Goal: Transaction & Acquisition: Purchase product/service

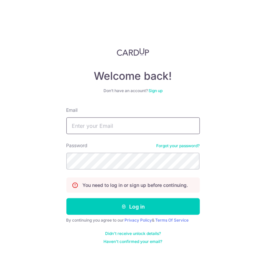
click at [125, 121] on input "Email" at bounding box center [133, 126] width 134 height 17
type input "acfmaccounts@awfullychocolate.com"
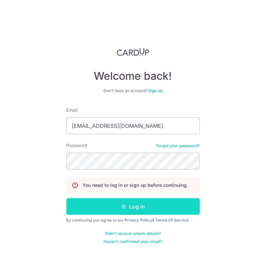
click at [102, 207] on button "Log in" at bounding box center [133, 206] width 134 height 17
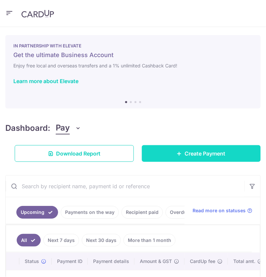
click at [209, 154] on span "Create Payment" at bounding box center [205, 154] width 41 height 8
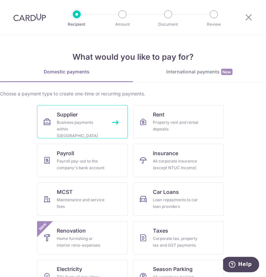
click at [92, 124] on div "Business payments within Singapore" at bounding box center [81, 129] width 48 height 20
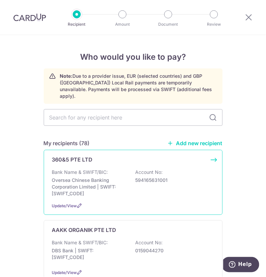
click at [102, 169] on p "Bank Name & SWIFT/BIC:" at bounding box center [80, 172] width 56 height 7
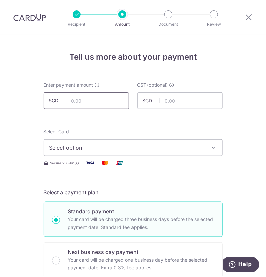
drag, startPoint x: 0, startPoint y: 0, endPoint x: 91, endPoint y: 98, distance: 134.2
click at [91, 98] on input "text" at bounding box center [86, 100] width 85 height 17
type input "3,270.00"
click at [148, 150] on span "Select option" at bounding box center [127, 148] width 156 height 8
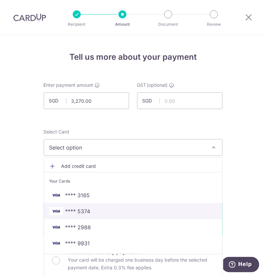
click at [110, 212] on span "**** 5374" at bounding box center [133, 211] width 168 height 8
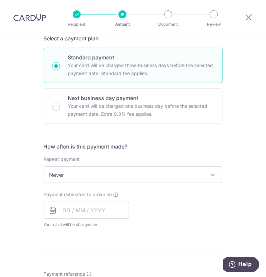
scroll to position [167, 0]
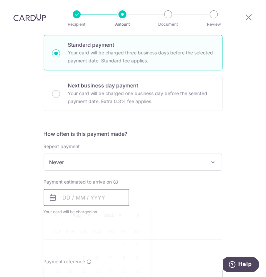
click at [95, 200] on input "text" at bounding box center [86, 197] width 85 height 17
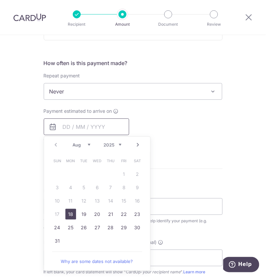
scroll to position [250, 0]
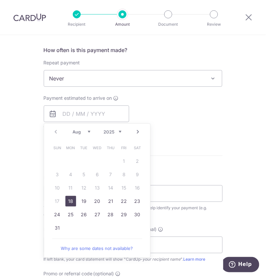
click at [70, 200] on link "18" at bounding box center [70, 201] width 11 height 11
type input "[DATE]"
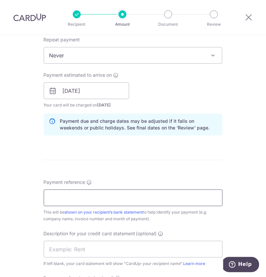
scroll to position [292, 0]
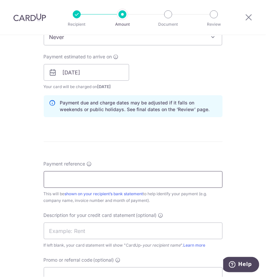
click at [88, 174] on input "Payment reference" at bounding box center [133, 179] width 179 height 17
type input "AWFULLY JUNE25 INVOICES"
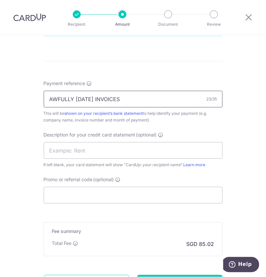
scroll to position [376, 0]
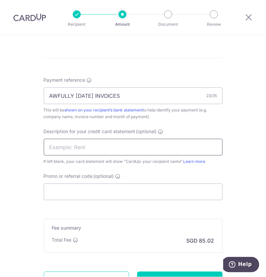
click at [90, 148] on input "text" at bounding box center [133, 147] width 179 height 17
click at [90, 154] on input "text" at bounding box center [133, 147] width 179 height 17
drag, startPoint x: 85, startPoint y: 147, endPoint x: 81, endPoint y: 159, distance: 13.1
click at [85, 147] on input "text" at bounding box center [133, 147] width 179 height 17
paste input "CARDUP082025001"
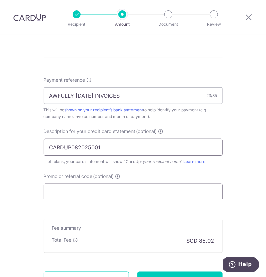
type input "CARDUP082025001"
click at [74, 189] on input "Promo or referral code (optional)" at bounding box center [133, 192] width 179 height 17
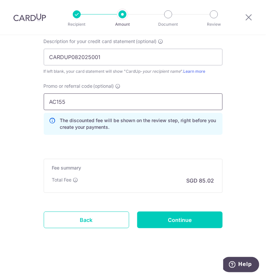
scroll to position [466, 0]
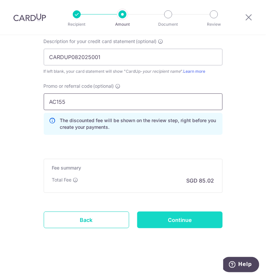
type input "AC155"
click at [166, 213] on input "Continue" at bounding box center [179, 220] width 85 height 17
type input "Create Schedule"
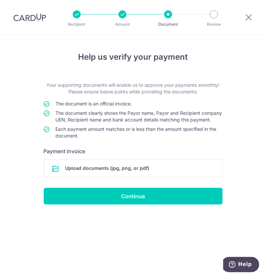
click at [124, 176] on input "file" at bounding box center [133, 168] width 178 height 17
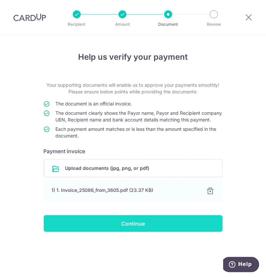
click at [119, 232] on input "Continue" at bounding box center [133, 223] width 179 height 17
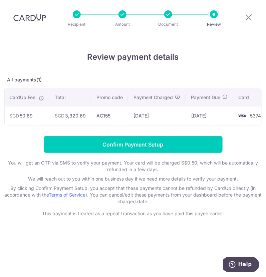
scroll to position [0, 132]
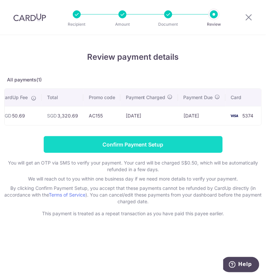
click at [137, 152] on input "Confirm Payment Setup" at bounding box center [133, 144] width 179 height 17
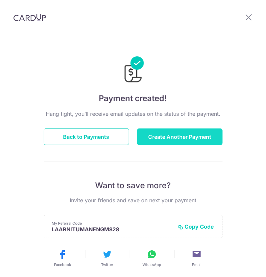
click at [180, 141] on button "Create Another Payment" at bounding box center [179, 137] width 85 height 17
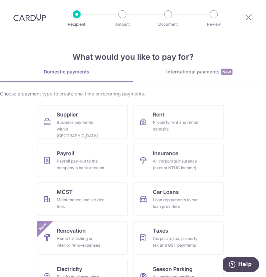
click at [194, 76] on link "International payments New" at bounding box center [199, 75] width 133 height 14
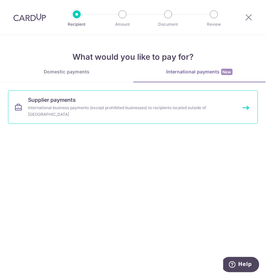
click at [69, 109] on div "International business payments (except prohibited businesses) to recipients lo…" at bounding box center [128, 111] width 200 height 13
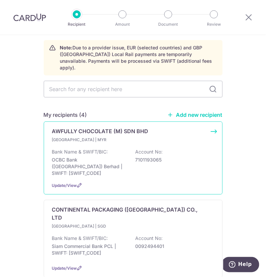
scroll to position [41, 0]
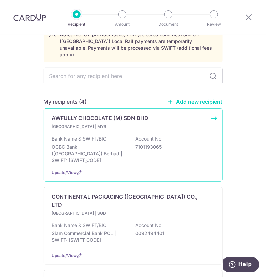
click at [116, 114] on p "AWFULLY CHOCOLATE (M) SDN BHD" at bounding box center [100, 118] width 96 height 8
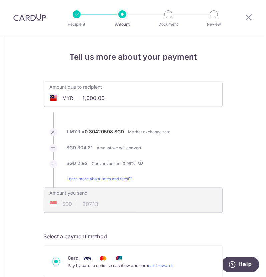
click at [62, 96] on div "MYR 1,000.00 1000" at bounding box center [95, 97] width 103 height 15
click at [145, 114] on ul "Amount due to recipient MYR 161452.80 1000 1 MYR = 0.30420598 SGD Market exchan…" at bounding box center [133, 147] width 179 height 131
type input "161,452.80"
type input "49,587.93"
click at [129, 103] on input "161,452.80" at bounding box center [95, 97] width 103 height 15
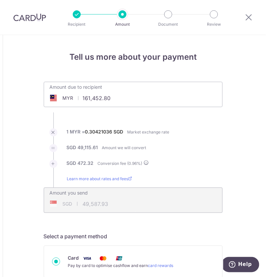
click at [131, 124] on ul "Amount due to recipient MYR 161,452.80 161452.8 1 MYR = 0.30421036 SGD Market e…" at bounding box center [133, 147] width 179 height 131
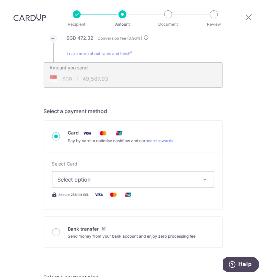
click at [108, 181] on span "Select option" at bounding box center [127, 180] width 139 height 8
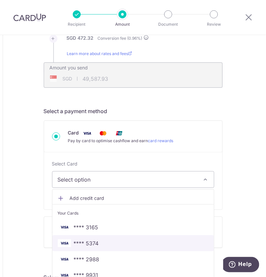
click at [103, 245] on span "**** 5374" at bounding box center [133, 243] width 151 height 8
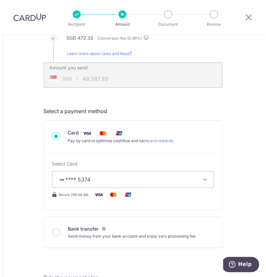
type input "161,452.80"
type input "49,588.19"
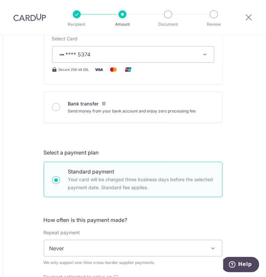
scroll to position [250, 0]
click at [133, 136] on form "Amount due to recipient MYR 161,452.80 161452.8 1 MYR = 0.30421195 SGD Market e…" at bounding box center [133, 243] width 179 height 825
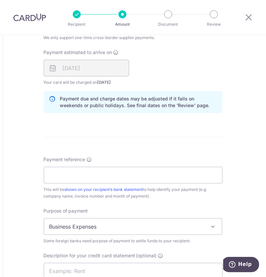
scroll to position [501, 0]
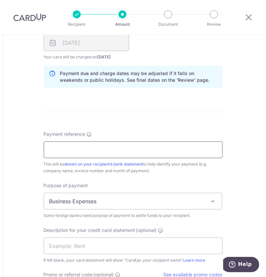
click at [80, 144] on input "Payment reference" at bounding box center [133, 150] width 179 height 17
type input "AWFULLY [DATE] INVOICES"
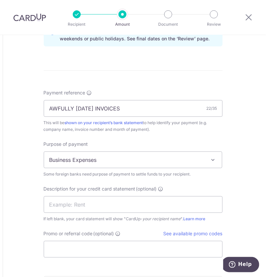
click at [119, 154] on span "Business Expenses" at bounding box center [133, 160] width 178 height 16
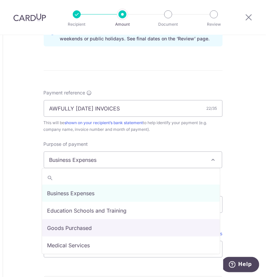
select select "Goods Purchased"
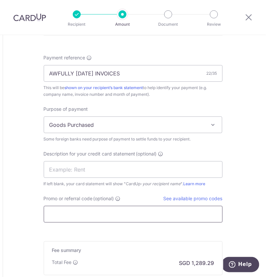
scroll to position [626, 0]
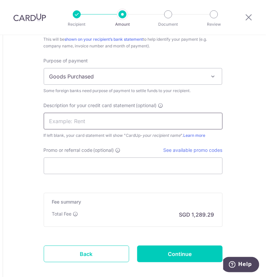
click at [86, 113] on input "text" at bounding box center [133, 121] width 179 height 17
click at [52, 128] on input "text" at bounding box center [133, 121] width 179 height 17
click at [89, 119] on input "text" at bounding box center [133, 121] width 179 height 17
paste input "CARDUP082025002"
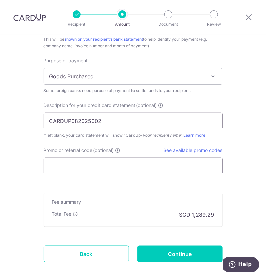
type input "CARDUP082025002"
click at [73, 169] on input "Promo or referral code (optional)" at bounding box center [133, 166] width 179 height 17
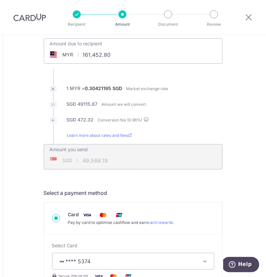
scroll to position [41, 0]
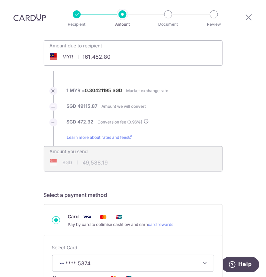
type input "AC155"
click at [120, 57] on input "161,452.80" at bounding box center [95, 56] width 103 height 15
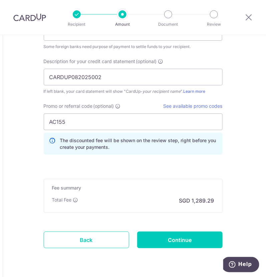
scroll to position [690, 0]
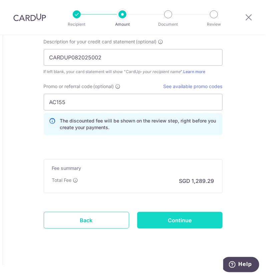
click at [162, 223] on input "Continue" at bounding box center [179, 220] width 85 height 17
type input "161,452.80"
type input "49,587.77"
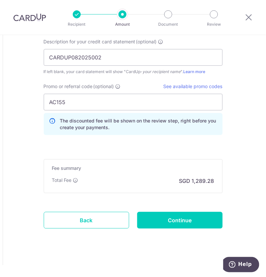
type input "161,452.80"
type input "49,587.54"
type input "Create Schedule"
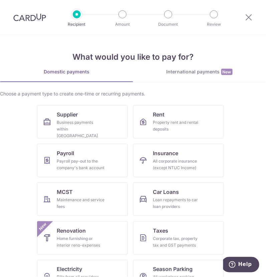
click at [192, 70] on div "International payments New" at bounding box center [199, 71] width 133 height 7
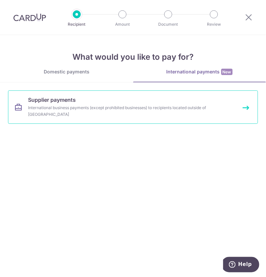
click at [89, 121] on link "Supplier payments International business payments (except prohibited businesses…" at bounding box center [133, 106] width 250 height 33
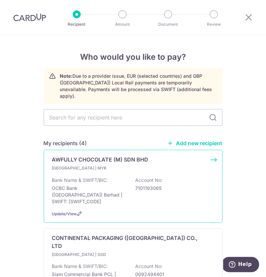
click at [100, 165] on p "Malaysia | MYR" at bounding box center [91, 168] width 79 height 7
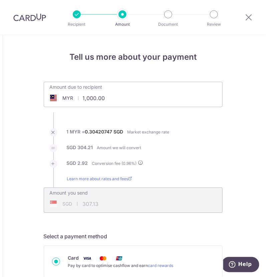
drag, startPoint x: 108, startPoint y: 97, endPoint x: 80, endPoint y: 97, distance: 27.4
click at [80, 97] on input "1,000.00" at bounding box center [95, 97] width 103 height 15
click at [148, 119] on ul "Amount due to recipient MYR 161452.80 1000 1 MYR = 0.30420747 SGD Market exchan…" at bounding box center [133, 147] width 179 height 131
type input "161,452.80"
type input "49,588.51"
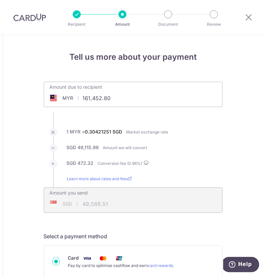
click at [130, 97] on input "161,452.80" at bounding box center [95, 97] width 103 height 15
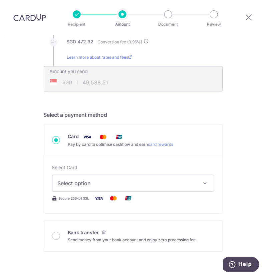
scroll to position [167, 0]
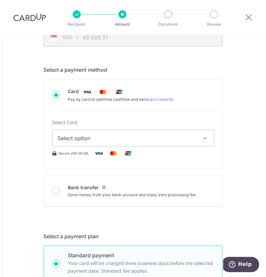
click at [99, 135] on span "Select option" at bounding box center [127, 138] width 139 height 8
type input "161,452.80"
type input "49,588.36"
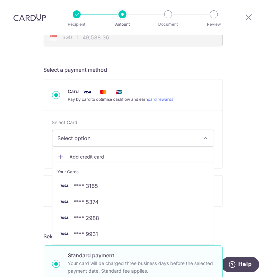
click at [97, 138] on span "Select option" at bounding box center [127, 138] width 139 height 8
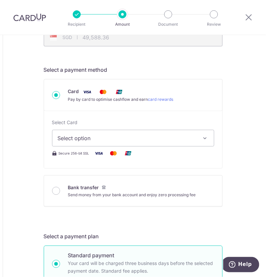
click at [95, 137] on span "Select option" at bounding box center [127, 138] width 139 height 8
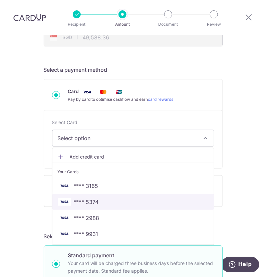
click at [94, 201] on span "**** 5374" at bounding box center [86, 202] width 25 height 8
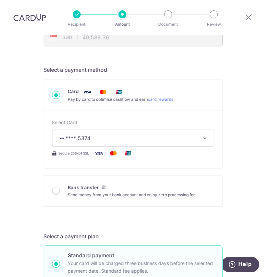
type input "161,452.80"
type input "49,588.64"
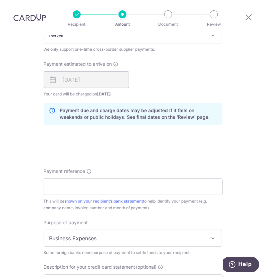
scroll to position [501, 0]
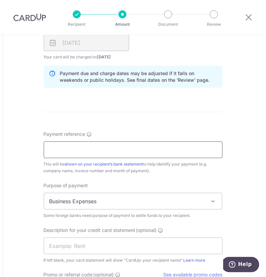
click at [93, 145] on input "Payment reference" at bounding box center [133, 150] width 179 height 17
type input "AWFULLY MAY25 INVOICES"
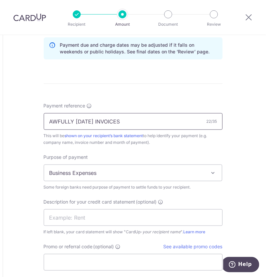
scroll to position [542, 0]
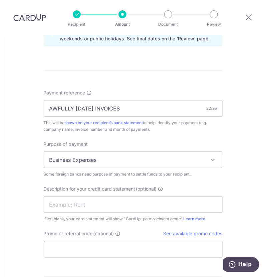
click at [109, 156] on span "Business Expenses" at bounding box center [133, 160] width 178 height 16
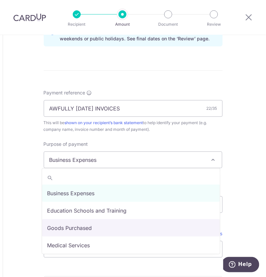
select select "Goods Purchased"
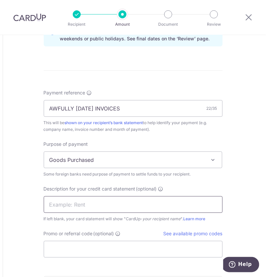
click at [82, 202] on input "text" at bounding box center [133, 204] width 179 height 17
paste input "CARDUP082025002"
type input "CARDUP082025002"
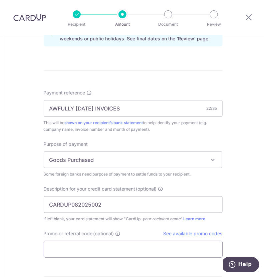
click at [89, 248] on input "Promo or referral code (optional)" at bounding box center [133, 249] width 179 height 17
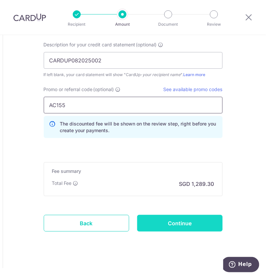
scroll to position [690, 0]
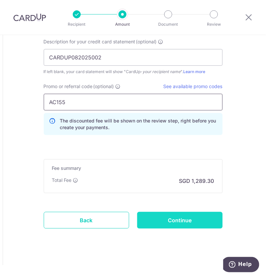
type input "AC155"
click at [156, 222] on input "Continue" at bounding box center [179, 220] width 85 height 17
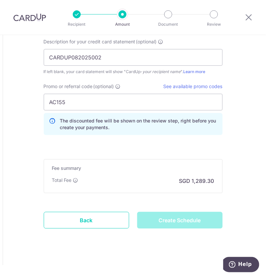
type input "Create Schedule"
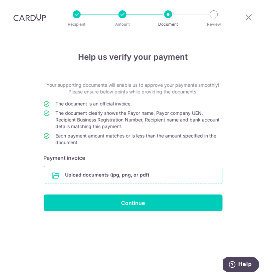
click at [123, 178] on input "file" at bounding box center [133, 174] width 178 height 17
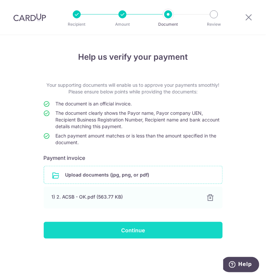
click at [119, 231] on input "Continue" at bounding box center [133, 230] width 179 height 17
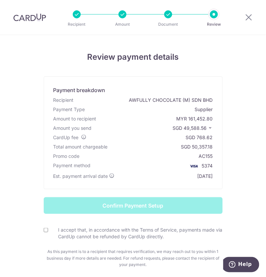
click at [232, 152] on div "Review payment details Payment breakdown Recipient AWFULLY CHOCOLATE (M) SDN BH…" at bounding box center [132, 168] width 257 height 235
click at [44, 229] on input "I accept that, in accordance with the Terms of Service, payments made via CardU…" at bounding box center [46, 230] width 4 height 4
checkbox input "true"
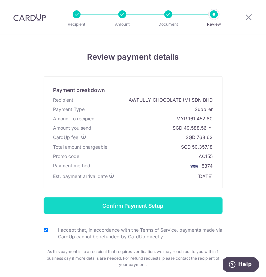
click at [147, 204] on input "Confirm Payment Setup" at bounding box center [133, 205] width 179 height 17
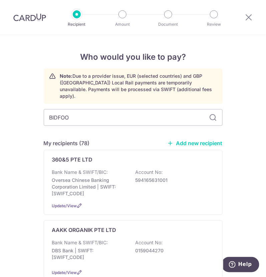
type input "BIDFOOD"
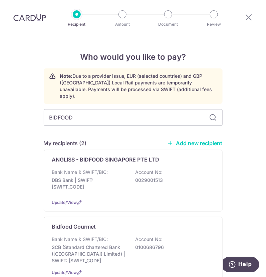
scroll to position [39, 0]
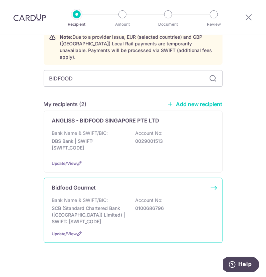
click at [120, 184] on div "Bidfood Gourmet" at bounding box center [129, 188] width 154 height 8
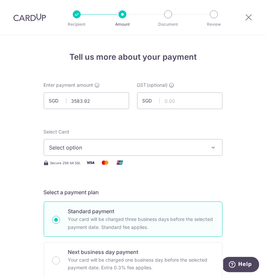
type input "3,583.92"
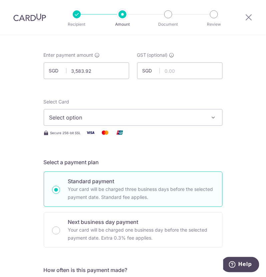
scroll to position [41, 0]
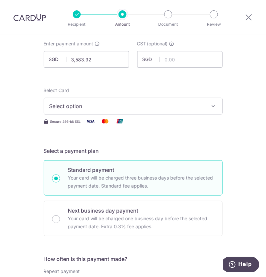
click at [152, 107] on span "Select option" at bounding box center [127, 106] width 156 height 8
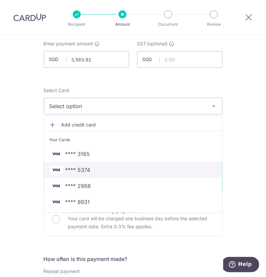
click at [105, 170] on span "**** 5374" at bounding box center [133, 170] width 168 height 8
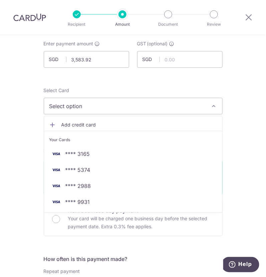
click at [90, 157] on div "Select a payment plan Standard payment Your card will be charged three business…" at bounding box center [133, 191] width 179 height 89
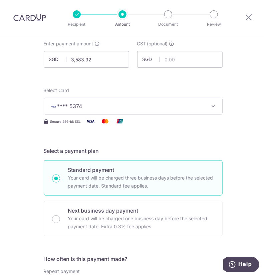
scroll to position [209, 0]
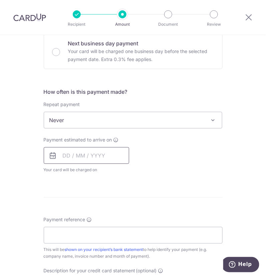
click at [62, 153] on input "text" at bounding box center [86, 155] width 85 height 17
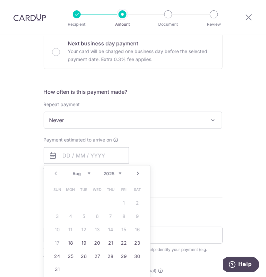
click at [70, 243] on link "18" at bounding box center [70, 243] width 11 height 11
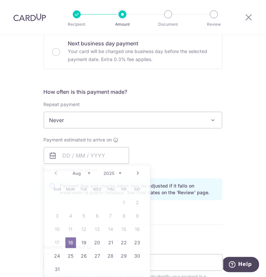
type input "[DATE]"
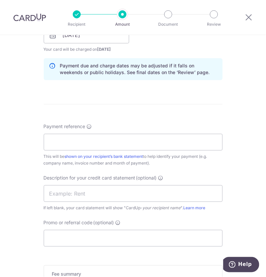
scroll to position [334, 0]
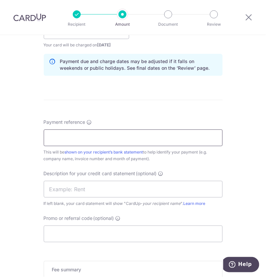
click at [86, 135] on input "Payment reference" at bounding box center [133, 138] width 179 height 17
type input "AWFULLY [DATE] INVOICES"
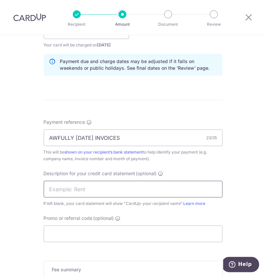
click at [79, 192] on input "text" at bounding box center [133, 189] width 179 height 17
click at [70, 187] on input "text" at bounding box center [133, 189] width 179 height 17
paste input "CARDUP082025004"
type input "CARDUP082025004"
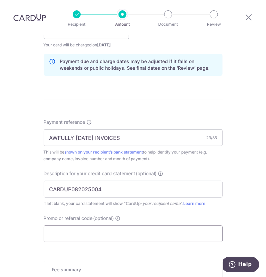
click at [80, 237] on input "Promo or referral code (optional)" at bounding box center [133, 234] width 179 height 17
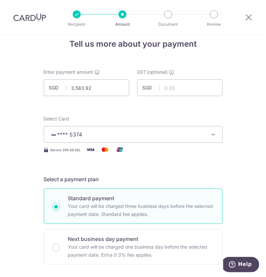
scroll to position [0, 0]
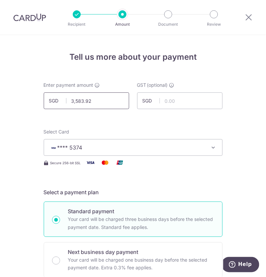
type input "AC155"
click at [107, 98] on input "3,583.92" at bounding box center [86, 100] width 85 height 17
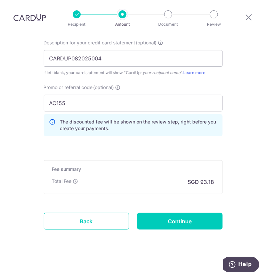
scroll to position [466, 0]
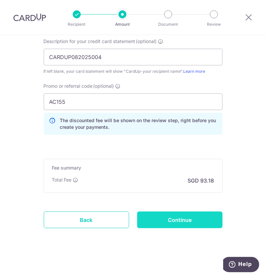
click at [167, 221] on input "Continue" at bounding box center [179, 220] width 85 height 17
type input "3,583.92"
type input "Create Schedule"
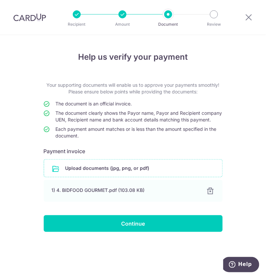
click at [108, 175] on input "file" at bounding box center [133, 168] width 178 height 17
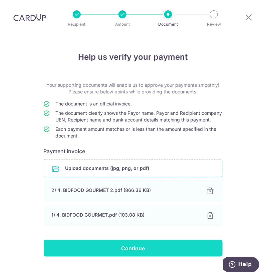
click at [135, 256] on input "Continue" at bounding box center [133, 248] width 179 height 17
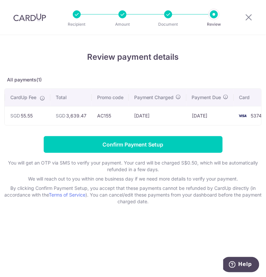
scroll to position [0, 135]
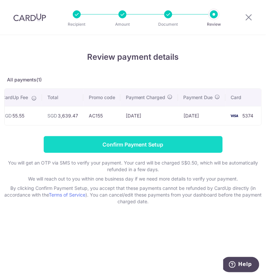
click at [181, 146] on input "Confirm Payment Setup" at bounding box center [133, 144] width 179 height 17
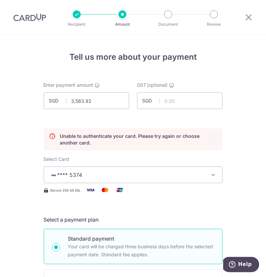
click at [183, 174] on span "**** 5374" at bounding box center [127, 175] width 156 height 8
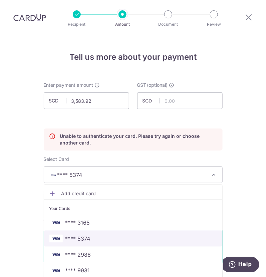
click at [107, 236] on span "**** 5374" at bounding box center [133, 239] width 168 height 8
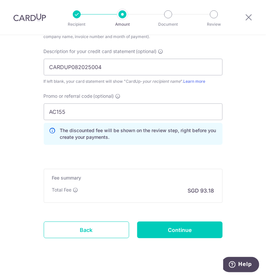
scroll to position [493, 0]
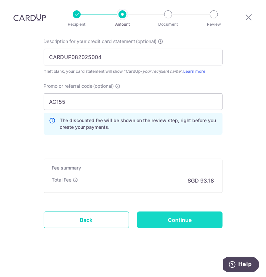
click at [168, 220] on input "Continue" at bounding box center [179, 220] width 85 height 17
type input "Update Schedule"
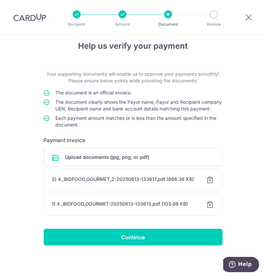
scroll to position [17, 0]
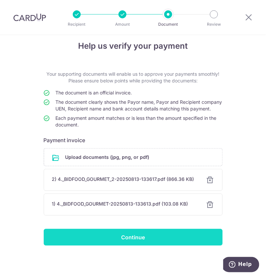
click at [136, 233] on input "Continue" at bounding box center [133, 237] width 179 height 17
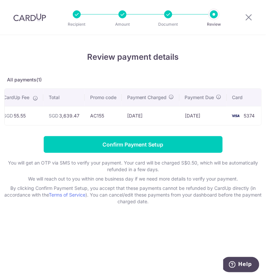
scroll to position [0, 135]
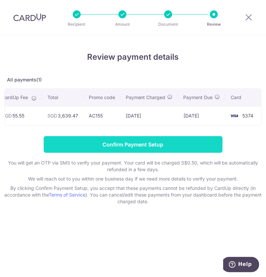
click at [134, 145] on input "Confirm Payment Setup" at bounding box center [133, 144] width 179 height 17
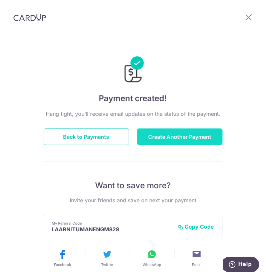
click at [163, 132] on button "Create Another Payment" at bounding box center [179, 137] width 85 height 17
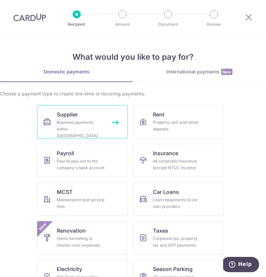
click at [81, 121] on div "Business payments within Singapore" at bounding box center [81, 129] width 48 height 20
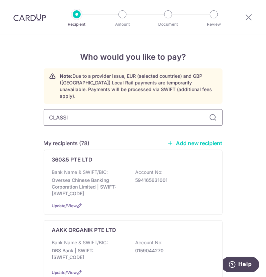
type input "CLASSIC"
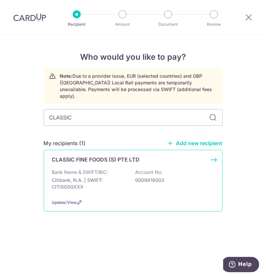
click at [109, 169] on div "Bank Name & SWIFT/BIC: Citibank, N.A. | SWIFT: CITISGSGXXX Account No: 00098160…" at bounding box center [133, 181] width 162 height 25
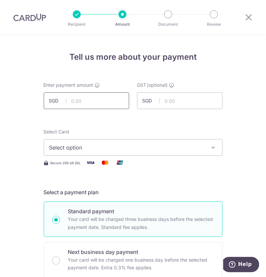
click at [89, 100] on input "text" at bounding box center [86, 100] width 85 height 17
type input "4"
type input "3,442.22"
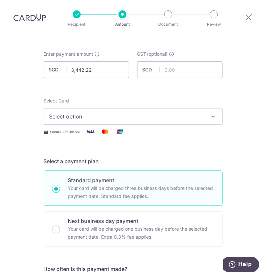
scroll to position [41, 0]
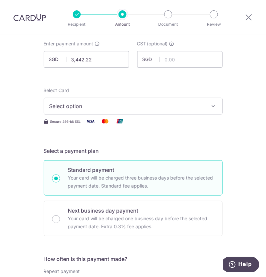
click at [141, 108] on span "Select option" at bounding box center [127, 106] width 156 height 8
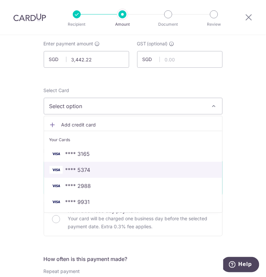
click at [97, 171] on span "**** 5374" at bounding box center [133, 170] width 168 height 8
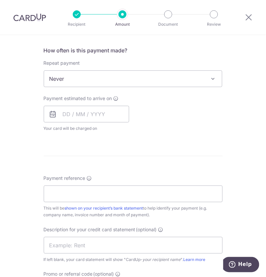
scroll to position [250, 0]
click at [78, 112] on input "text" at bounding box center [86, 114] width 85 height 17
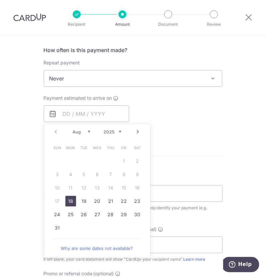
click at [68, 198] on link "18" at bounding box center [70, 201] width 11 height 11
type input "[DATE]"
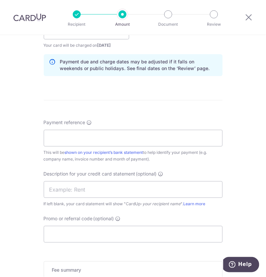
scroll to position [334, 0]
click at [71, 136] on input "Payment reference" at bounding box center [133, 138] width 179 height 17
type input "AWFULLY JUNE25 INVOICES"
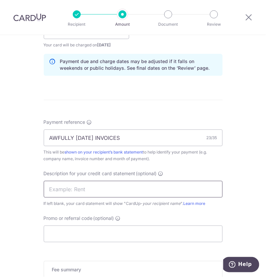
click at [66, 194] on input "text" at bounding box center [133, 189] width 179 height 17
click at [62, 192] on input "text" at bounding box center [133, 189] width 179 height 17
paste input "CARDUP082025005"
type input "CARDUP082025005"
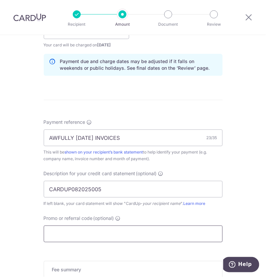
click at [67, 228] on input "Promo or referral code (optional)" at bounding box center [133, 234] width 179 height 17
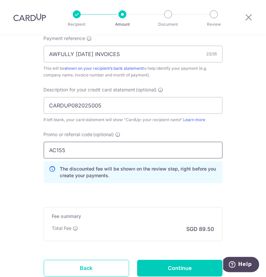
scroll to position [466, 0]
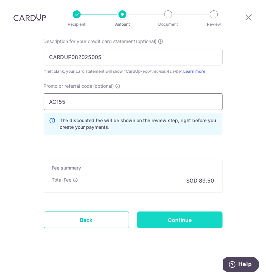
type input "AC155"
click at [161, 218] on input "Continue" at bounding box center [179, 220] width 85 height 17
type input "Create Schedule"
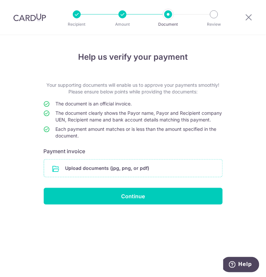
click at [110, 175] on input "file" at bounding box center [133, 168] width 178 height 17
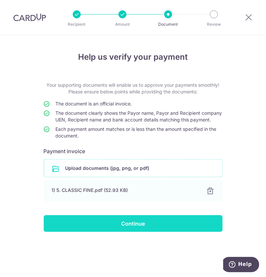
click at [119, 232] on input "Continue" at bounding box center [133, 223] width 179 height 17
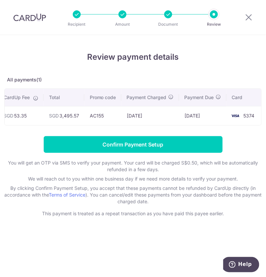
scroll to position [0, 175]
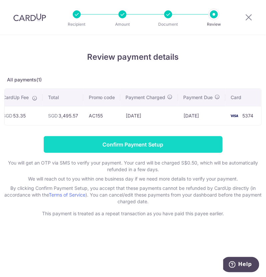
click at [172, 150] on input "Confirm Payment Setup" at bounding box center [133, 144] width 179 height 17
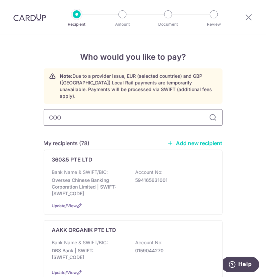
type input "COOL"
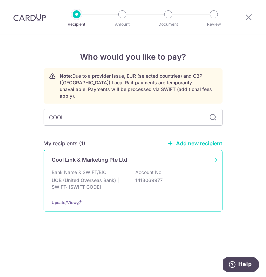
click at [86, 169] on p "Bank Name & SWIFT/BIC:" at bounding box center [80, 172] width 56 height 7
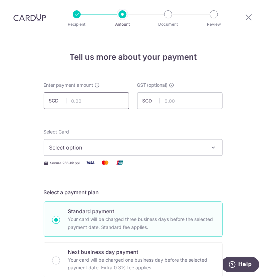
drag, startPoint x: 0, startPoint y: 0, endPoint x: 82, endPoint y: 97, distance: 127.2
click at [82, 97] on input "text" at bounding box center [86, 100] width 85 height 17
type input "5,883.39"
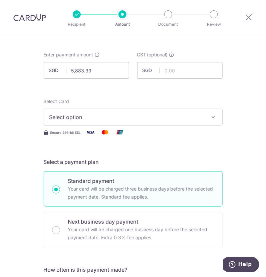
scroll to position [41, 0]
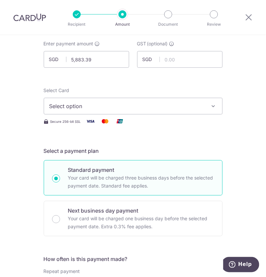
click at [112, 108] on span "Select option" at bounding box center [127, 106] width 156 height 8
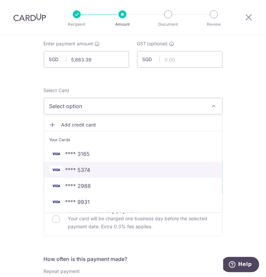
click at [90, 168] on span "**** 5374" at bounding box center [133, 170] width 168 height 8
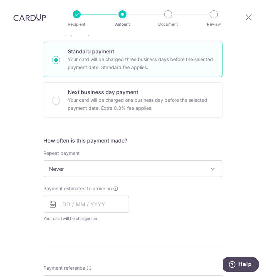
scroll to position [167, 0]
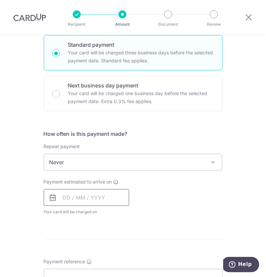
click at [97, 194] on input "text" at bounding box center [86, 197] width 85 height 17
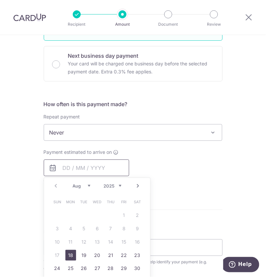
scroll to position [209, 0]
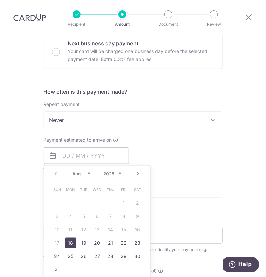
click at [69, 242] on link "18" at bounding box center [70, 243] width 11 height 11
type input "18/08/2025"
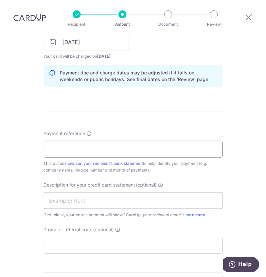
scroll to position [334, 0]
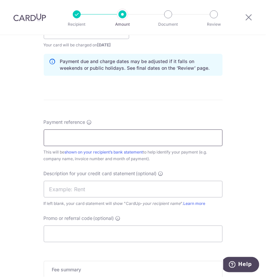
click at [82, 134] on input "Payment reference" at bounding box center [133, 138] width 179 height 17
type input "AWFULLY JUNE25 INVOICES"
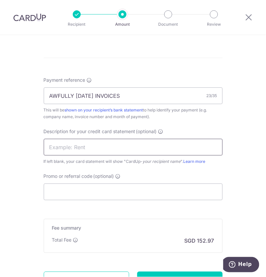
click at [80, 146] on input "text" at bounding box center [133, 147] width 179 height 17
click at [114, 152] on input "text" at bounding box center [133, 147] width 179 height 17
paste input "CARDUP082025006"
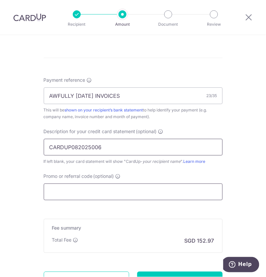
type input "CARDUP082025006"
click at [67, 194] on input "Promo or referral code (optional)" at bounding box center [133, 192] width 179 height 17
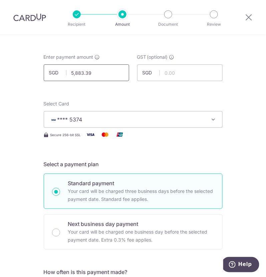
scroll to position [0, 0]
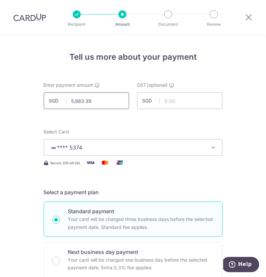
type input "AC155"
click at [108, 102] on input "5,883.39" at bounding box center [86, 100] width 85 height 17
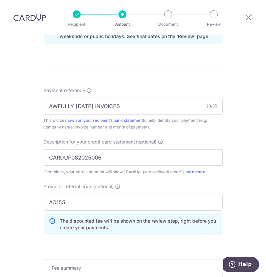
scroll to position [376, 0]
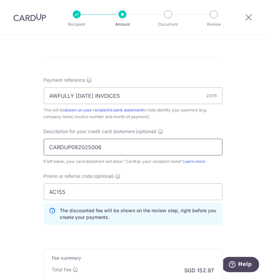
click at [119, 145] on input "CARDUP082025006" at bounding box center [133, 147] width 179 height 17
type input "5,883.39"
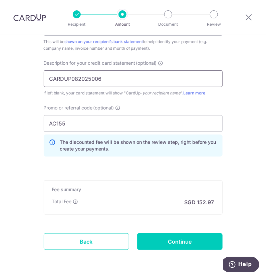
scroll to position [466, 0]
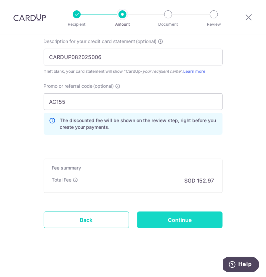
click at [159, 214] on input "Continue" at bounding box center [179, 220] width 85 height 17
type input "Create Schedule"
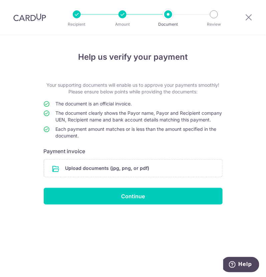
click at [114, 169] on input "file" at bounding box center [133, 168] width 178 height 17
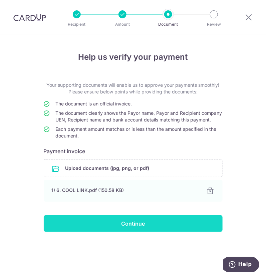
click at [136, 232] on input "Continue" at bounding box center [133, 223] width 179 height 17
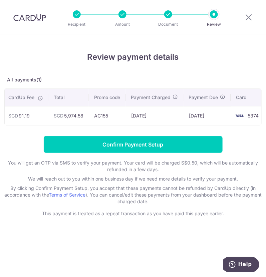
scroll to position [0, 159]
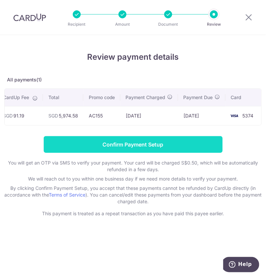
click at [166, 148] on input "Confirm Payment Setup" at bounding box center [133, 144] width 179 height 17
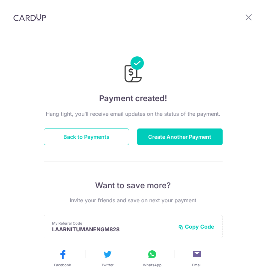
click at [169, 138] on button "Create Another Payment" at bounding box center [179, 137] width 85 height 17
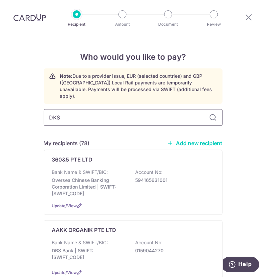
type input "DKSH"
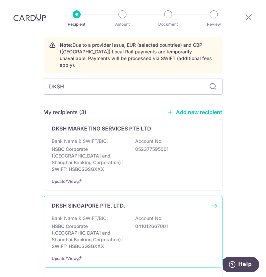
scroll to position [41, 0]
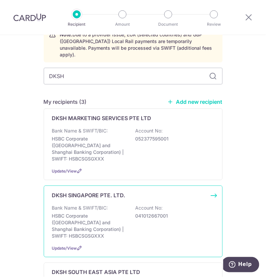
click at [128, 205] on div "Bank Name & SWIFT/BIC: HSBC Corporate (Hongkong and Shanghai Banking Corporatio…" at bounding box center [133, 222] width 162 height 35
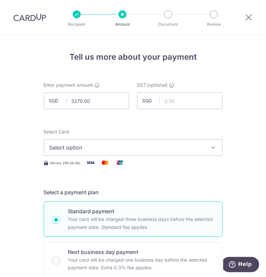
drag, startPoint x: 93, startPoint y: 102, endPoint x: 55, endPoint y: 101, distance: 38.1
click at [55, 101] on div "SGD 3270.00" at bounding box center [86, 100] width 85 height 17
click at [97, 97] on input "6,041.98" at bounding box center [86, 100] width 85 height 17
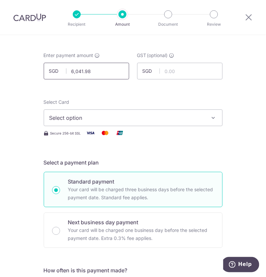
scroll to position [41, 0]
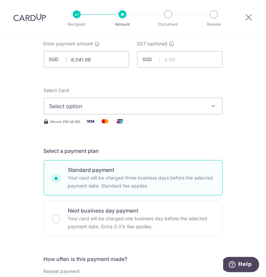
type input "6,041.98"
click at [113, 106] on span "Select option" at bounding box center [127, 106] width 156 height 8
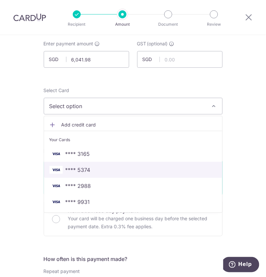
click at [95, 168] on span "**** 5374" at bounding box center [133, 170] width 168 height 8
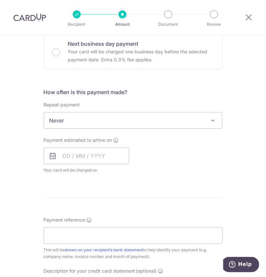
scroll to position [209, 0]
click at [82, 157] on input "text" at bounding box center [86, 155] width 85 height 17
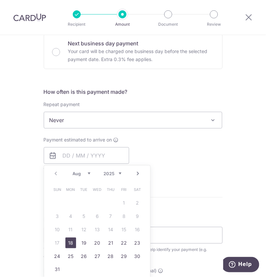
click at [69, 241] on link "18" at bounding box center [70, 243] width 11 height 11
type input "18/08/2025"
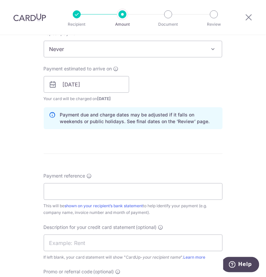
scroll to position [292, 0]
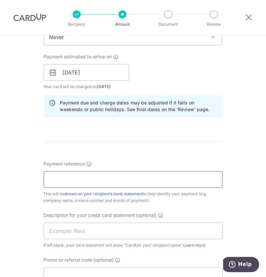
click at [82, 177] on input "Payment reference" at bounding box center [133, 179] width 179 height 17
type input "AWFULLY JUNE25 INVOICES"
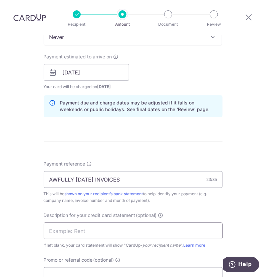
drag, startPoint x: 73, startPoint y: 236, endPoint x: 61, endPoint y: 232, distance: 12.3
click at [72, 236] on input "text" at bounding box center [133, 231] width 179 height 17
drag, startPoint x: 73, startPoint y: 230, endPoint x: 86, endPoint y: 233, distance: 13.3
click at [73, 230] on input "text" at bounding box center [133, 231] width 179 height 17
paste input "CARDUP082025007"
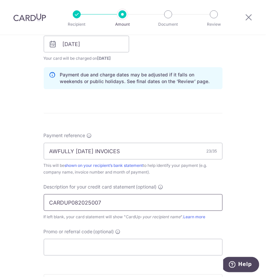
scroll to position [334, 0]
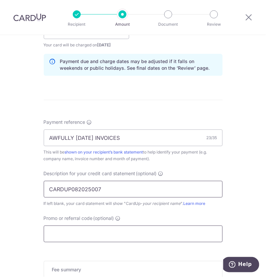
type input "CARDUP082025007"
click at [58, 229] on input "Promo or referral code (optional)" at bounding box center [133, 234] width 179 height 17
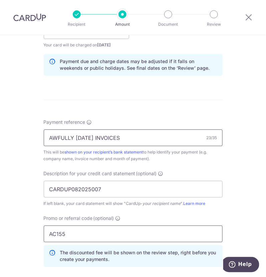
scroll to position [376, 0]
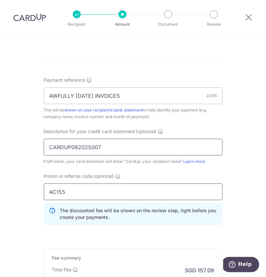
type input "AC155"
click at [119, 144] on input "CARDUP082025007" at bounding box center [133, 147] width 179 height 17
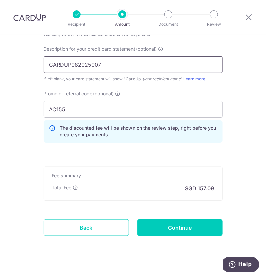
scroll to position [459, 0]
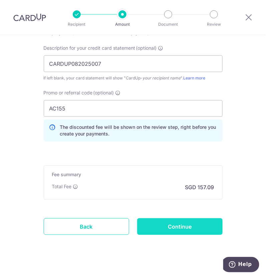
click at [158, 225] on input "Continue" at bounding box center [179, 226] width 85 height 17
type input "Create Schedule"
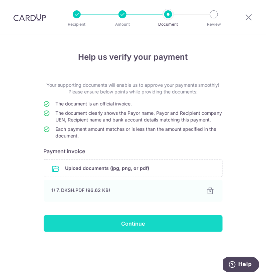
click at [126, 231] on input "Continue" at bounding box center [133, 223] width 179 height 17
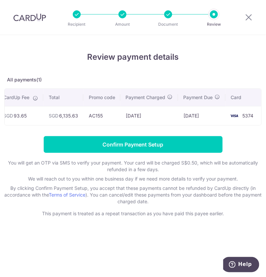
scroll to position [0, 159]
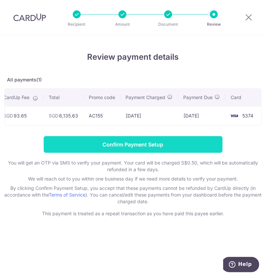
click at [168, 149] on input "Confirm Payment Setup" at bounding box center [133, 144] width 179 height 17
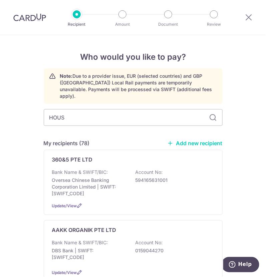
type input "HOUSE"
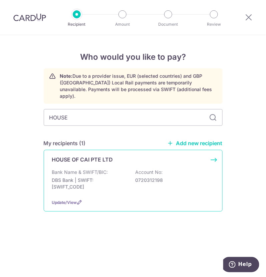
click at [122, 177] on p "DBS Bank | SWIFT: [SWIFT_CODE]" at bounding box center [89, 183] width 75 height 13
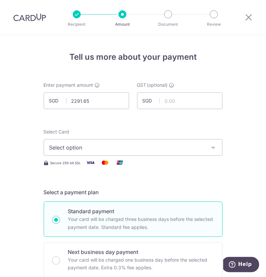
type input "2,291.65"
click at [150, 129] on div "Select Card Select option Add credit card Your Cards **** 3165 **** 5374 **** 2…" at bounding box center [133, 142] width 179 height 27
click at [143, 149] on span "Select option" at bounding box center [127, 148] width 156 height 8
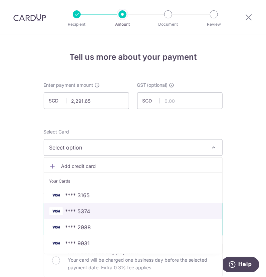
click at [109, 210] on span "**** 5374" at bounding box center [133, 211] width 168 height 8
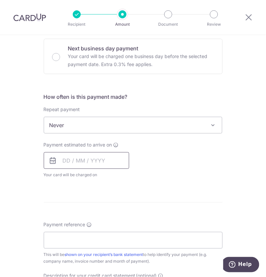
scroll to position [209, 0]
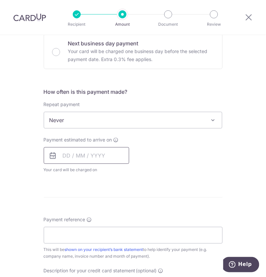
click at [86, 155] on input "text" at bounding box center [86, 155] width 85 height 17
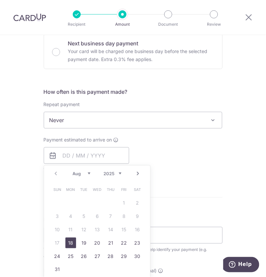
click at [68, 241] on link "18" at bounding box center [70, 243] width 11 height 11
type input "18/08/2025"
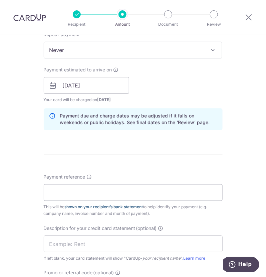
scroll to position [292, 0]
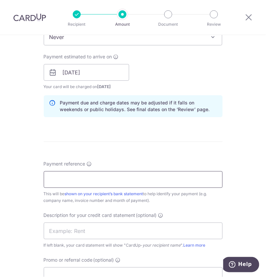
click at [69, 179] on input "Payment reference" at bounding box center [133, 179] width 179 height 17
type input "AWFULLY JUNE25 INVOICES"
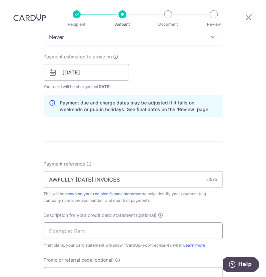
drag, startPoint x: 72, startPoint y: 232, endPoint x: 48, endPoint y: 224, distance: 25.0
click at [72, 232] on input "text" at bounding box center [133, 231] width 179 height 17
click at [65, 229] on input "text" at bounding box center [133, 231] width 179 height 17
paste input "CARDUP082025008"
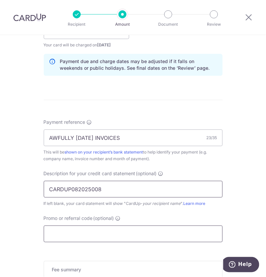
type input "CARDUP082025008"
click at [69, 233] on input "Promo or referral code (optional)" at bounding box center [133, 234] width 179 height 17
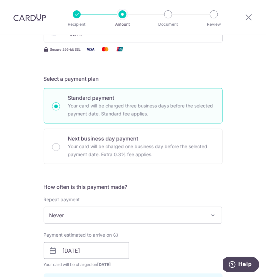
scroll to position [0, 0]
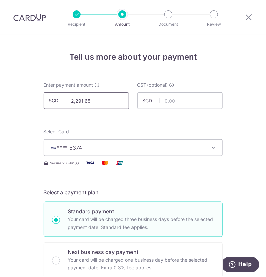
type input "AC155"
click at [114, 100] on input "2,291.65" at bounding box center [86, 100] width 85 height 17
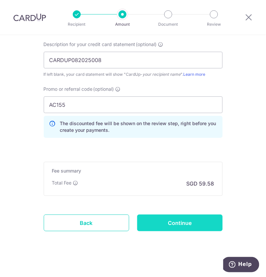
scroll to position [466, 0]
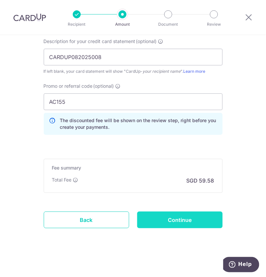
click at [159, 219] on input "Continue" at bounding box center [179, 220] width 85 height 17
type input "2,291.65"
type input "Create Schedule"
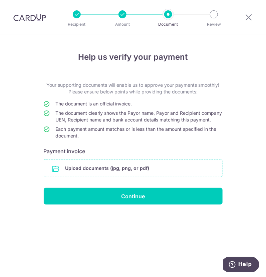
click at [111, 173] on input "file" at bounding box center [133, 168] width 178 height 17
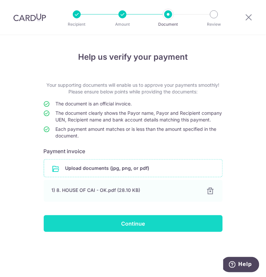
click at [123, 232] on input "Continue" at bounding box center [133, 223] width 179 height 17
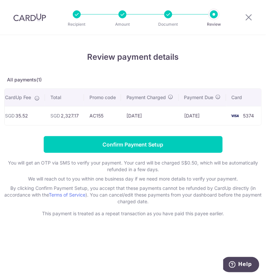
scroll to position [0, 148]
click at [180, 152] on input "Confirm Payment Setup" at bounding box center [133, 144] width 179 height 17
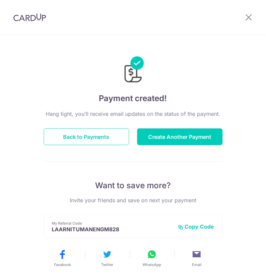
click at [162, 139] on button "Create Another Payment" at bounding box center [179, 137] width 85 height 17
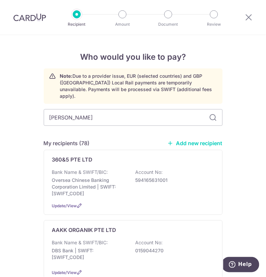
type input "JIA JIA"
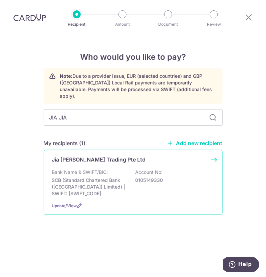
click at [103, 161] on div "Jia [PERSON_NAME] Trading Pte Ltd Bank Name & SWIFT/BIC: SCB (Standard Chartere…" at bounding box center [133, 182] width 179 height 65
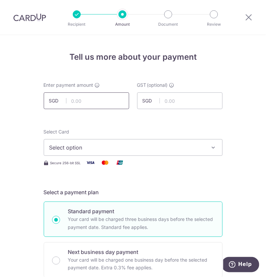
click at [92, 101] on input "text" at bounding box center [86, 100] width 85 height 17
click at [110, 95] on input "4246.64" at bounding box center [86, 100] width 85 height 17
type input "4,246.64"
click at [116, 144] on span "Select option" at bounding box center [127, 148] width 156 height 8
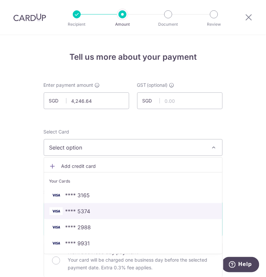
click at [96, 210] on span "**** 5374" at bounding box center [133, 211] width 168 height 8
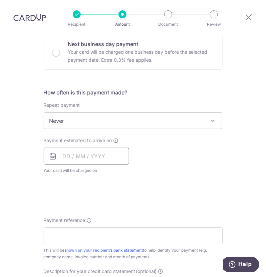
scroll to position [209, 0]
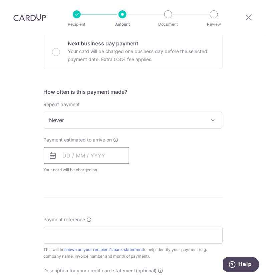
click at [83, 160] on input "text" at bounding box center [86, 155] width 85 height 17
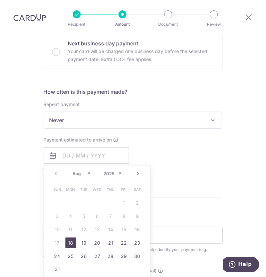
click at [70, 243] on link "18" at bounding box center [70, 243] width 11 height 11
type input "18/08/2025"
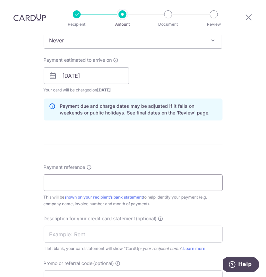
scroll to position [292, 0]
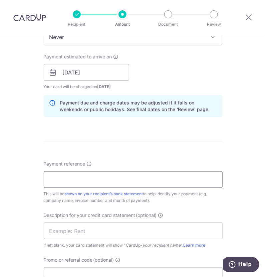
click at [81, 173] on input "Payment reference" at bounding box center [133, 179] width 179 height 17
type input "AWFULLY JUNE25 INVOICES"
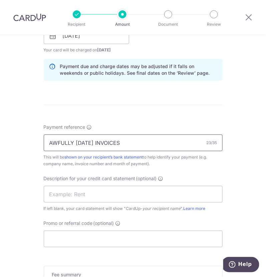
scroll to position [376, 0]
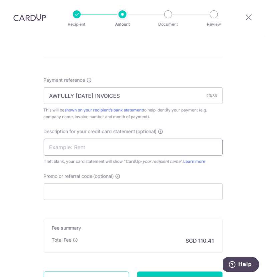
drag, startPoint x: 78, startPoint y: 153, endPoint x: 77, endPoint y: 159, distance: 6.8
click at [78, 153] on input "text" at bounding box center [133, 147] width 179 height 17
paste input "CARDUP082025009"
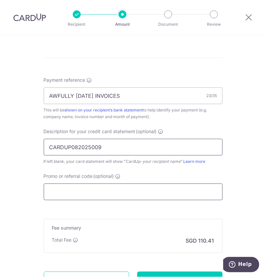
type input "CARDUP082025009"
click at [69, 188] on input "Promo or referral code (optional)" at bounding box center [133, 192] width 179 height 17
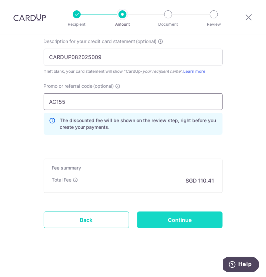
scroll to position [466, 0]
type input "AC155"
click at [167, 218] on input "Continue" at bounding box center [179, 220] width 85 height 17
type input "Create Schedule"
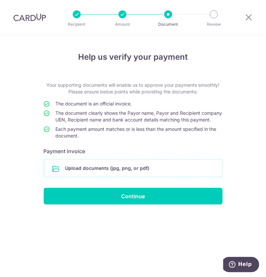
click at [136, 174] on input "file" at bounding box center [133, 168] width 178 height 17
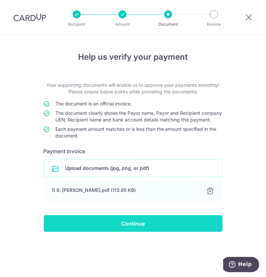
click at [115, 231] on input "Continue" at bounding box center [133, 223] width 179 height 17
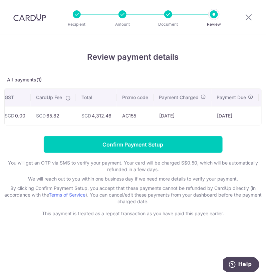
scroll to position [0, 160]
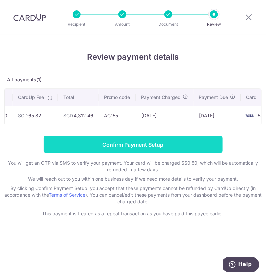
click at [157, 146] on input "Confirm Payment Setup" at bounding box center [133, 144] width 179 height 17
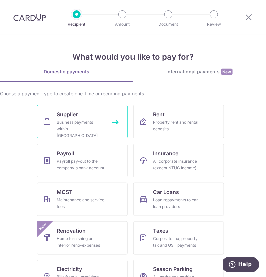
click at [80, 134] on link "Supplier Business payments within [GEOGRAPHIC_DATA]" at bounding box center [82, 121] width 91 height 33
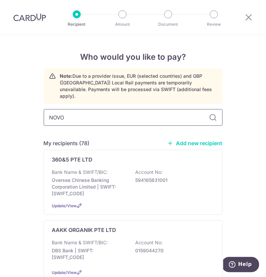
type input "NOVOX"
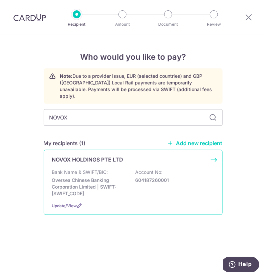
click at [105, 177] on p "Oversea Chinese Banking Corporation Limited | SWIFT: OCBCSGSGXXX" at bounding box center [89, 187] width 75 height 20
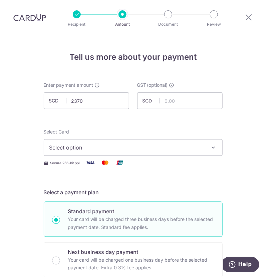
type input "2,370.00"
click at [159, 150] on span "Select option" at bounding box center [127, 148] width 156 height 8
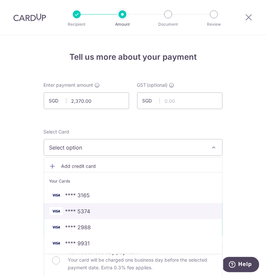
click at [97, 218] on link "**** 5374" at bounding box center [133, 211] width 178 height 16
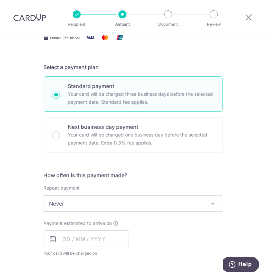
scroll to position [167, 0]
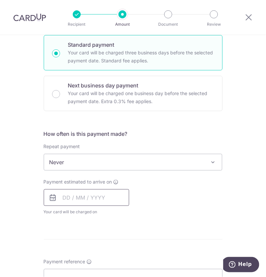
click at [85, 199] on input "text" at bounding box center [86, 197] width 85 height 17
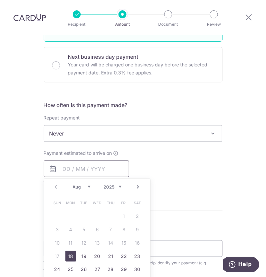
scroll to position [209, 0]
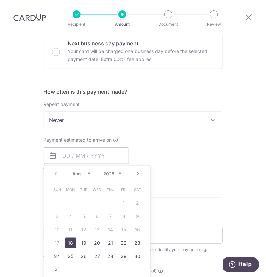
click at [68, 241] on link "18" at bounding box center [70, 243] width 11 height 11
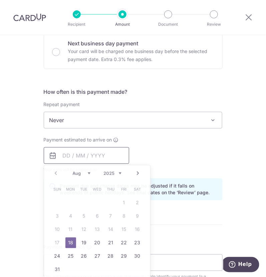
type input "18/08/2025"
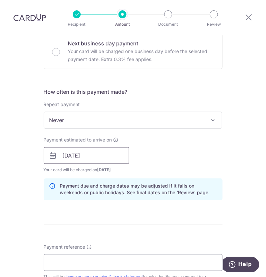
scroll to position [292, 0]
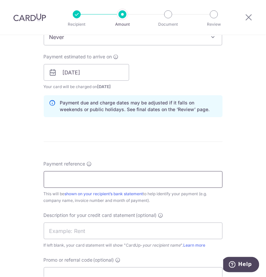
click at [89, 176] on input "Payment reference" at bounding box center [133, 179] width 179 height 17
click at [87, 179] on input "AWFULLY JUNE25 INVOICES" at bounding box center [133, 179] width 179 height 17
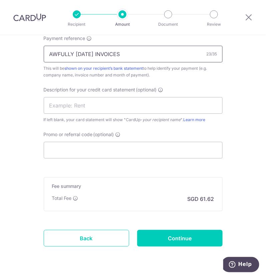
type input "AWFULLY JULY25 INVOICES"
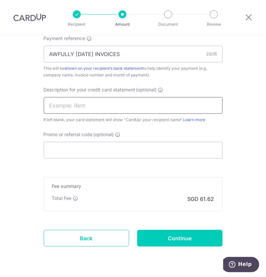
click at [68, 105] on input "text" at bounding box center [133, 105] width 179 height 17
paste input "CARDUP082025012"
type input "CARDUP082025012"
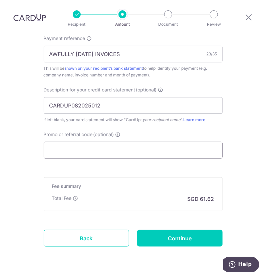
click at [62, 153] on input "Promo or referral code (optional)" at bounding box center [133, 150] width 179 height 17
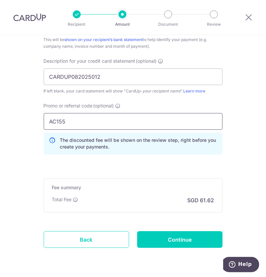
scroll to position [459, 0]
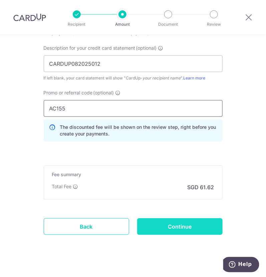
type input "AC155"
click at [154, 218] on input "Continue" at bounding box center [179, 226] width 85 height 17
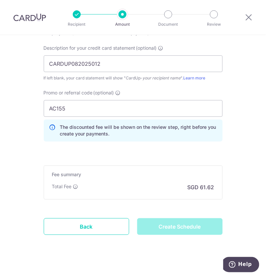
type input "Create Schedule"
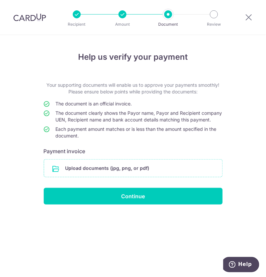
click at [133, 176] on input "file" at bounding box center [133, 168] width 178 height 17
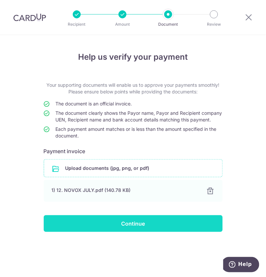
click at [135, 229] on input "Continue" at bounding box center [133, 223] width 179 height 17
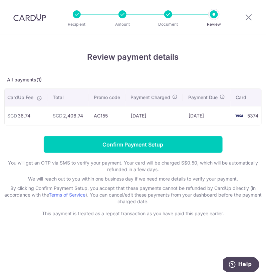
scroll to position [0, 160]
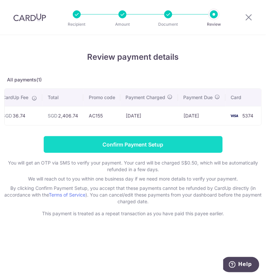
click at [183, 151] on input "Confirm Payment Setup" at bounding box center [133, 144] width 179 height 17
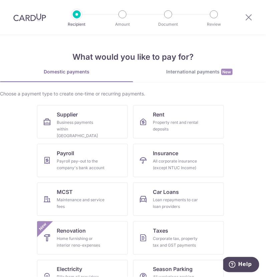
click at [184, 67] on div "What would you like to pay for? Domestic payments International payments New Ch…" at bounding box center [133, 186] width 266 height 303
click at [184, 74] on div "International payments New" at bounding box center [199, 71] width 133 height 7
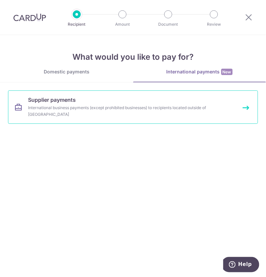
click at [90, 109] on div "International business payments (except prohibited businesses) to recipients lo…" at bounding box center [128, 111] width 200 height 13
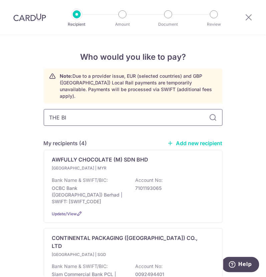
type input "THE BIG"
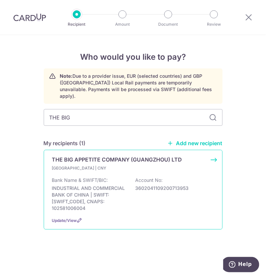
click at [115, 177] on div "Bank Name & SWIFT/BIC: INDUSTRIAL AND COMMERCIAL BANK OF [GEOGRAPHIC_DATA] | SW…" at bounding box center [133, 194] width 162 height 35
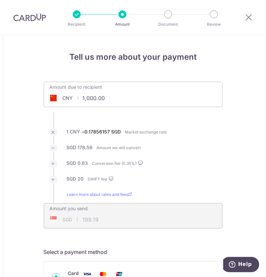
click at [66, 96] on div "CNY 1,000.00 1000" at bounding box center [95, 97] width 103 height 15
type input "356,580.40"
type input "63,915.22"
click at [124, 96] on input "356,580.40" at bounding box center [95, 97] width 103 height 15
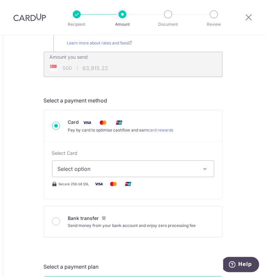
scroll to position [167, 0]
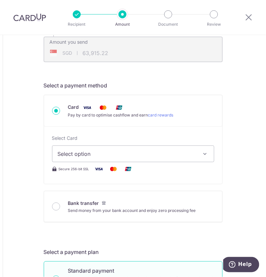
click at [103, 158] on button "Select option" at bounding box center [133, 154] width 162 height 17
click at [85, 151] on span "Select option" at bounding box center [127, 154] width 139 height 8
type input "356,580.40"
type input "63,915.31"
click at [68, 160] on button "Select option" at bounding box center [133, 154] width 162 height 17
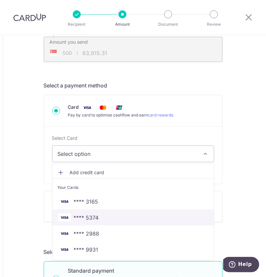
click at [90, 214] on span "**** 5374" at bounding box center [86, 218] width 25 height 8
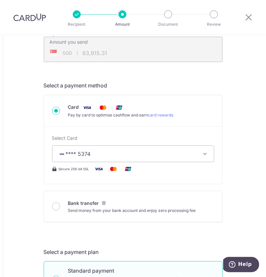
type input "356,580.40"
type input "63,914.88"
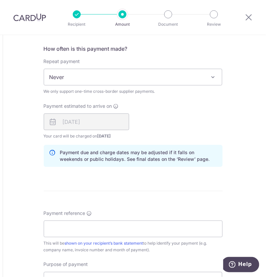
scroll to position [501, 0]
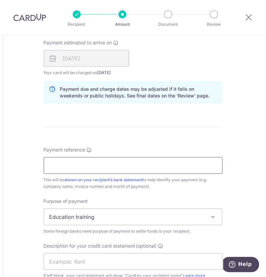
click at [84, 167] on input "Payment reference" at bounding box center [133, 165] width 179 height 17
type input "AWFULLY [DATE] INVOICES"
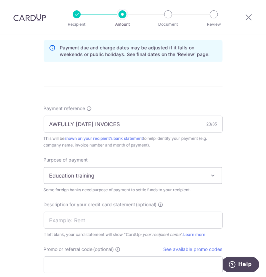
click at [113, 173] on span "Education training" at bounding box center [133, 176] width 178 height 16
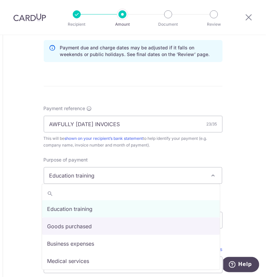
select select "Goods purchased"
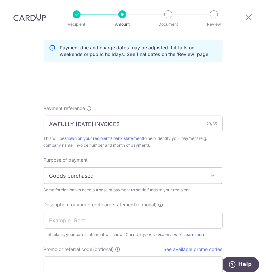
scroll to position [584, 0]
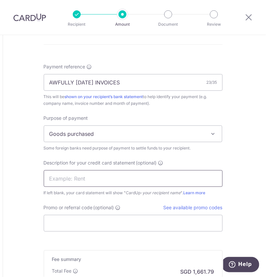
click at [116, 174] on input "text" at bounding box center [133, 178] width 179 height 17
paste input "CARDUP082025013"
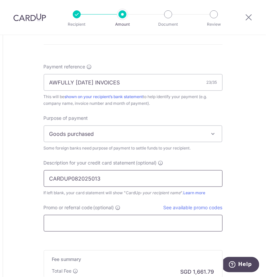
type input "CARDUP082025013"
click at [87, 224] on input "Promo or referral code (optional)" at bounding box center [133, 223] width 179 height 17
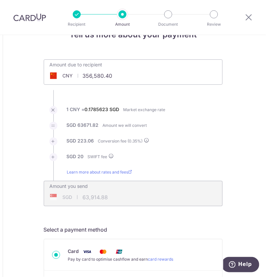
scroll to position [0, 0]
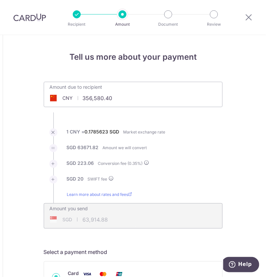
type input "AC155"
click at [128, 100] on input "356,580.40" at bounding box center [95, 97] width 103 height 15
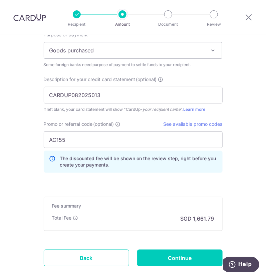
scroll to position [705, 0]
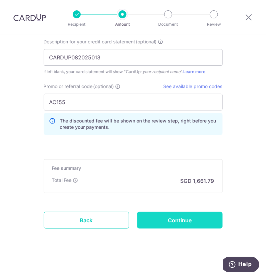
click at [150, 214] on input "Continue" at bounding box center [179, 220] width 85 height 17
type input "356,580.40"
type input "63,914.85"
type input "356,580.40"
type input "63,914.43"
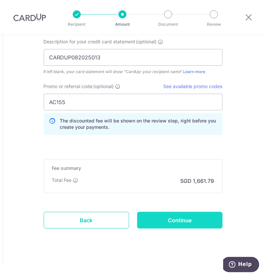
type input "Create Schedule"
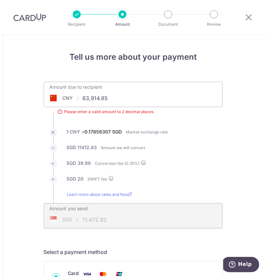
drag, startPoint x: 118, startPoint y: 101, endPoint x: 46, endPoint y: 99, distance: 72.5
click at [46, 99] on div "CNY 63,914.85 63914.85" at bounding box center [99, 97] width 110 height 15
click at [213, 128] on ul "Amount due to recipient CNY 356580.40 63914.85 Please enter a valid amount to 2…" at bounding box center [133, 155] width 179 height 147
type input "356,580.40"
type input "63,915.77"
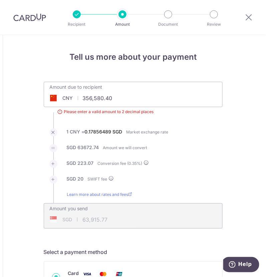
type input "356,580.40"
type input "63,915.81"
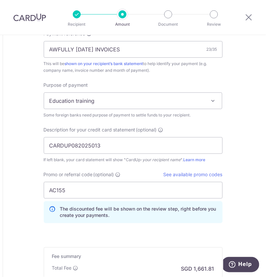
scroll to position [580, 0]
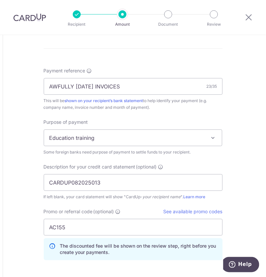
click at [142, 134] on span "Education training" at bounding box center [133, 138] width 178 height 16
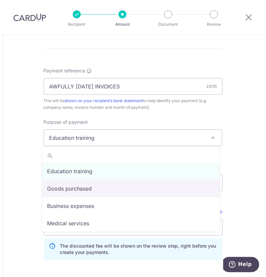
select select "Goods purchased"
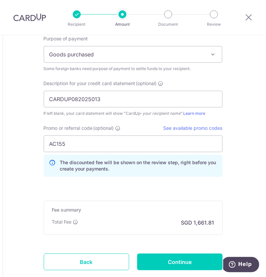
scroll to position [705, 0]
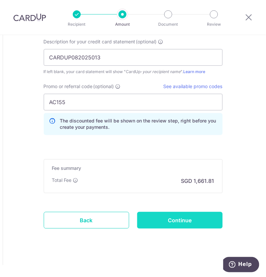
click at [187, 220] on input "Continue" at bounding box center [179, 220] width 85 height 17
type input "Create Schedule"
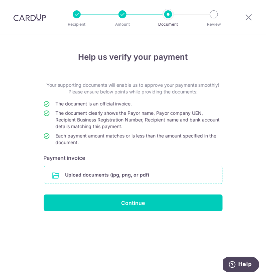
click at [106, 171] on input "file" at bounding box center [133, 174] width 178 height 17
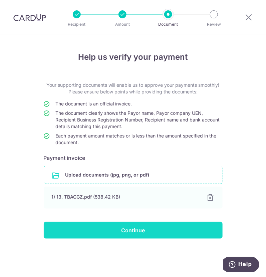
click at [129, 230] on input "Continue" at bounding box center [133, 230] width 179 height 17
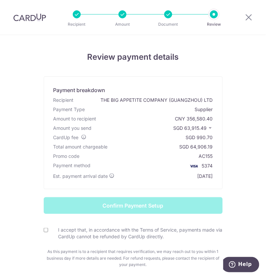
click at [44, 231] on input "I accept that, in accordance with the Terms of Service, payments made via CardU…" at bounding box center [46, 230] width 4 height 4
checkbox input "true"
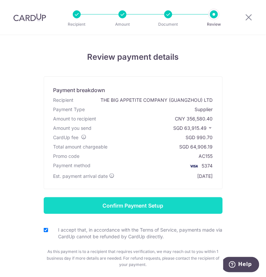
click at [168, 198] on input "Confirm Payment Setup" at bounding box center [133, 205] width 179 height 17
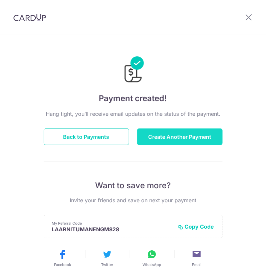
click at [164, 137] on button "Create Another Payment" at bounding box center [179, 137] width 85 height 17
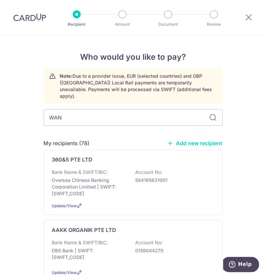
type input "[PERSON_NAME]"
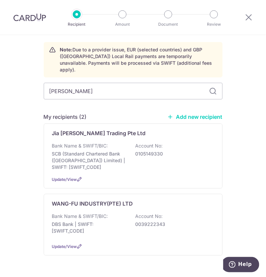
scroll to position [39, 0]
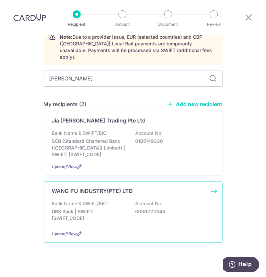
click at [93, 200] on p "Bank Name & SWIFT/BIC:" at bounding box center [80, 203] width 56 height 7
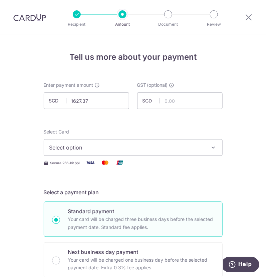
type input "1,627.37"
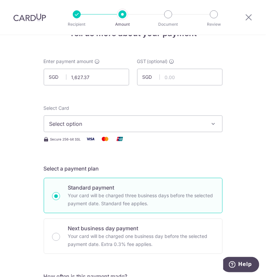
scroll to position [41, 0]
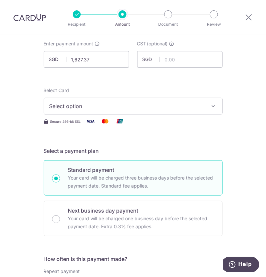
click at [80, 106] on span "Select option" at bounding box center [127, 106] width 156 height 8
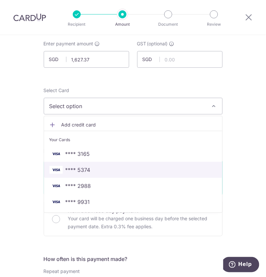
click at [89, 168] on span "**** 5374" at bounding box center [133, 170] width 168 height 8
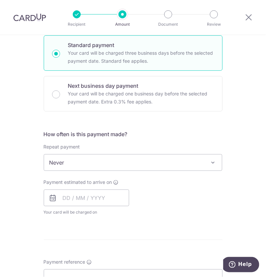
scroll to position [167, 0]
click at [66, 193] on input "text" at bounding box center [86, 197] width 85 height 17
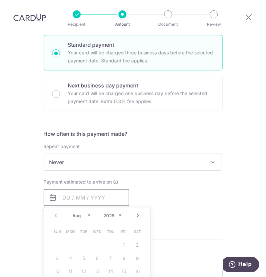
scroll to position [209, 0]
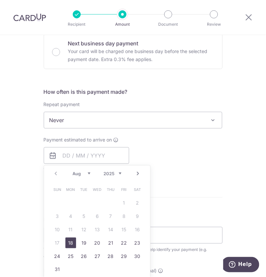
click at [72, 241] on link "18" at bounding box center [70, 243] width 11 height 11
type input "[DATE]"
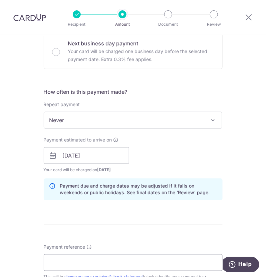
click at [174, 151] on div "Payment estimated to arrive on 18/08/2025 Prev Next Aug Sep Oct Nov Dec 2025 20…" at bounding box center [133, 155] width 187 height 37
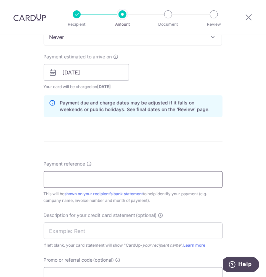
click at [63, 175] on input "Payment reference" at bounding box center [133, 179] width 179 height 17
click at [60, 174] on input "Payment reference" at bounding box center [133, 179] width 179 height 17
type input "AWFULLY JUNE25 INVOICES"
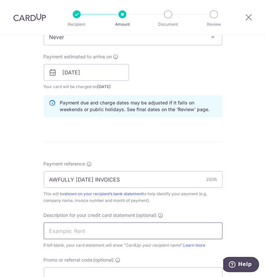
click at [91, 234] on input "text" at bounding box center [133, 231] width 179 height 17
click at [58, 223] on input "text" at bounding box center [133, 231] width 179 height 17
paste input "CARDUP082025015"
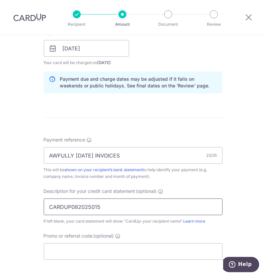
scroll to position [334, 0]
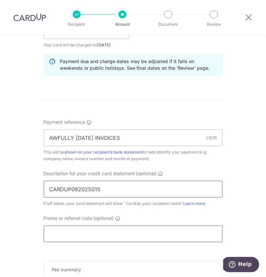
type input "CARDUP082025015"
click at [61, 233] on input "Promo or referral code (optional)" at bounding box center [133, 234] width 179 height 17
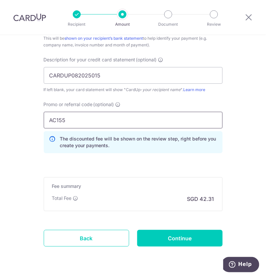
scroll to position [459, 0]
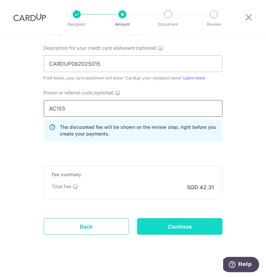
type input "AC155"
click at [153, 228] on input "Continue" at bounding box center [179, 226] width 85 height 17
type input "Create Schedule"
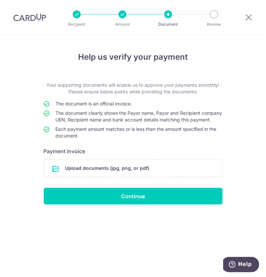
click at [98, 173] on input "file" at bounding box center [133, 168] width 178 height 17
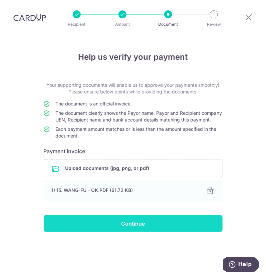
click at [120, 232] on input "Continue" at bounding box center [133, 223] width 179 height 17
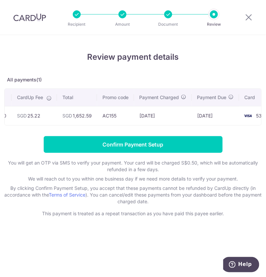
scroll to position [0, 158]
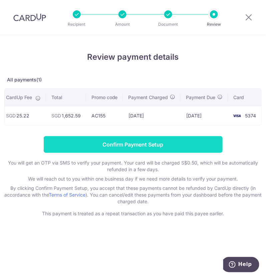
click at [174, 148] on input "Confirm Payment Setup" at bounding box center [133, 144] width 179 height 17
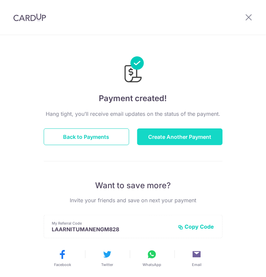
click at [183, 136] on button "Create Another Payment" at bounding box center [179, 137] width 85 height 17
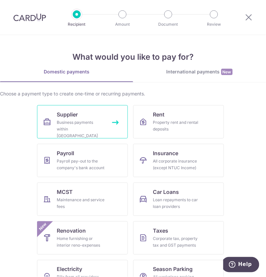
click at [84, 119] on div "Business payments within [GEOGRAPHIC_DATA]" at bounding box center [81, 129] width 48 height 20
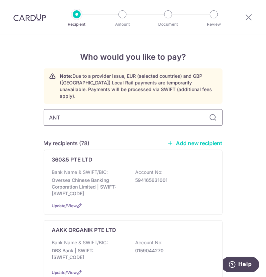
type input "ANTI"
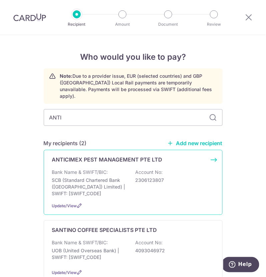
click at [98, 161] on div "ANTICIMEX PEST MANAGEMENT PTE LTD Bank Name & SWIFT/BIC: SCB (Standard Chartere…" at bounding box center [133, 182] width 179 height 65
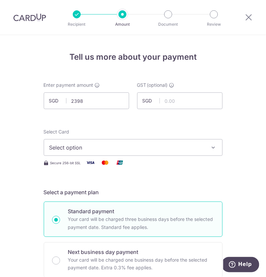
type input "2,398.00"
click at [152, 149] on span "Select option" at bounding box center [127, 148] width 156 height 8
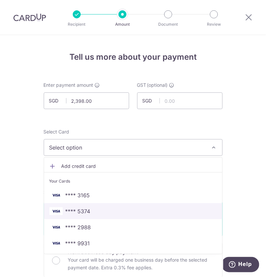
click at [86, 215] on link "**** 5374" at bounding box center [133, 211] width 178 height 16
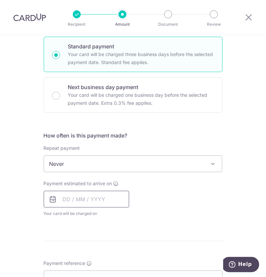
scroll to position [209, 0]
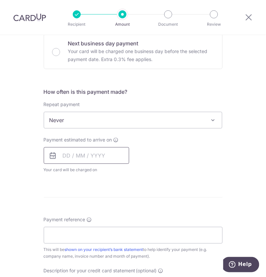
click at [77, 154] on input "text" at bounding box center [86, 155] width 85 height 17
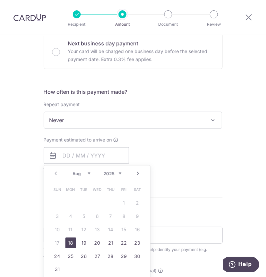
click at [68, 247] on link "18" at bounding box center [70, 243] width 11 height 11
type input "[DATE]"
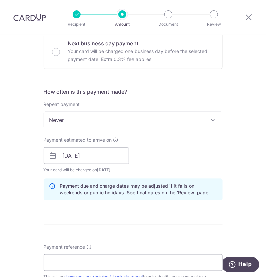
scroll to position [250, 0]
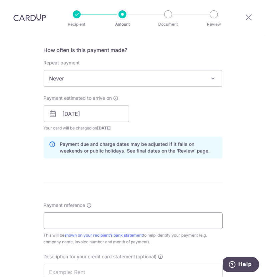
click at [68, 219] on input "Payment reference" at bounding box center [133, 221] width 179 height 17
type input "AWFULLY [DATE] INVOICES"
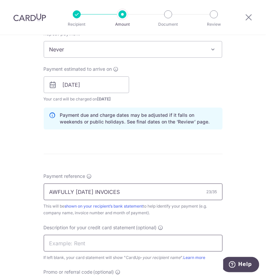
scroll to position [292, 0]
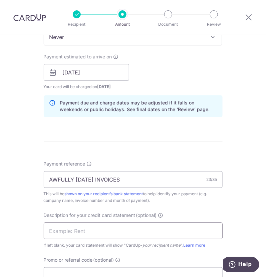
click at [74, 234] on input "text" at bounding box center [133, 231] width 179 height 17
drag, startPoint x: 82, startPoint y: 232, endPoint x: 87, endPoint y: 233, distance: 5.5
click at [82, 232] on input "text" at bounding box center [133, 231] width 179 height 17
paste input "CARDUP082025003"
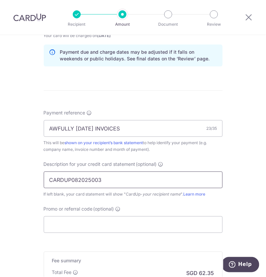
scroll to position [376, 0]
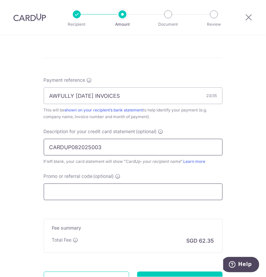
type input "CARDUP082025003"
click at [65, 186] on input "Promo or referral code (optional)" at bounding box center [133, 192] width 179 height 17
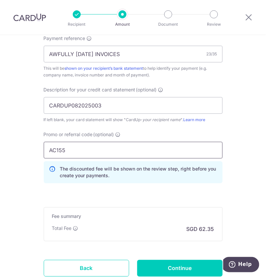
scroll to position [459, 0]
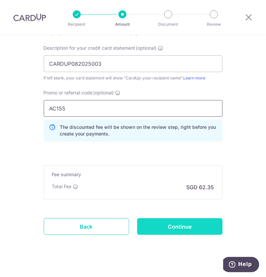
type input "AC155"
click at [153, 228] on input "Continue" at bounding box center [179, 226] width 85 height 17
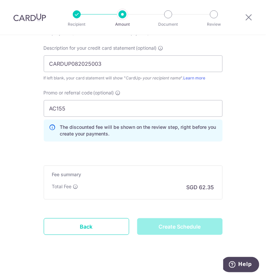
type input "Create Schedule"
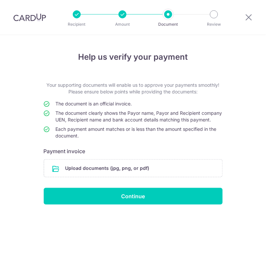
click at [119, 169] on input "file" at bounding box center [133, 168] width 178 height 17
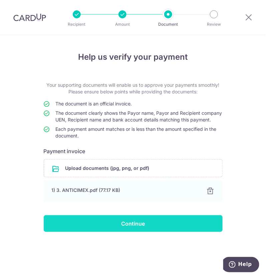
click at [113, 231] on input "Continue" at bounding box center [133, 223] width 179 height 17
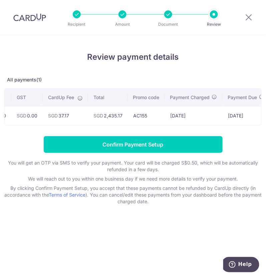
scroll to position [0, 191]
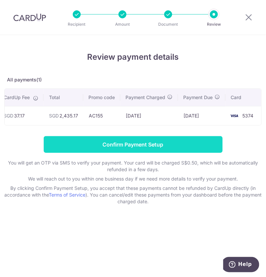
click at [189, 147] on input "Confirm Payment Setup" at bounding box center [133, 144] width 179 height 17
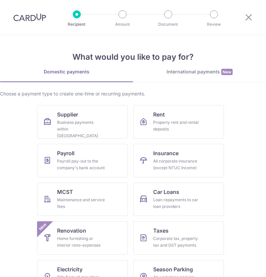
click at [65, 121] on div "Business payments within [GEOGRAPHIC_DATA]" at bounding box center [81, 129] width 48 height 20
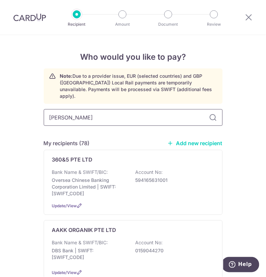
type input "[PERSON_NAME]"
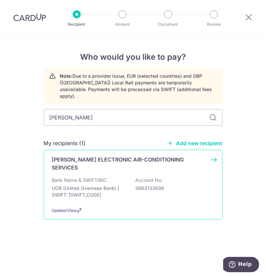
click at [98, 177] on p "Bank Name & SWIFT/BIC:" at bounding box center [80, 180] width 56 height 7
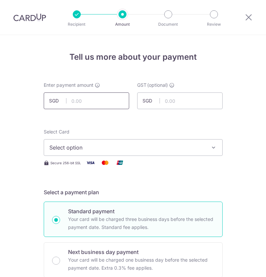
click at [81, 102] on input "text" at bounding box center [86, 100] width 85 height 17
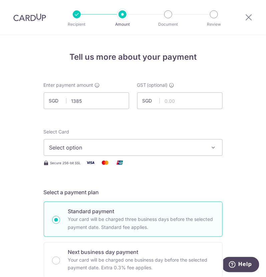
type input "1,385.00"
click at [144, 154] on button "Select option" at bounding box center [133, 147] width 179 height 17
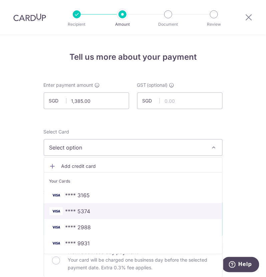
click at [103, 212] on span "**** 5374" at bounding box center [133, 211] width 168 height 8
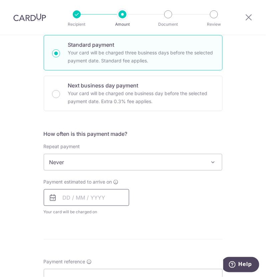
click at [72, 196] on input "text" at bounding box center [86, 197] width 85 height 17
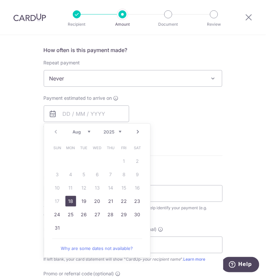
click at [65, 196] on link "18" at bounding box center [70, 201] width 11 height 11
type input "[DATE]"
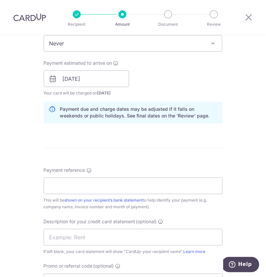
scroll to position [334, 0]
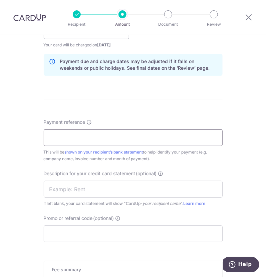
click at [78, 139] on input "Payment reference" at bounding box center [133, 138] width 179 height 17
type input "AWFULLY JUNE25 INVOICES"
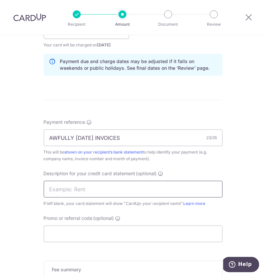
drag, startPoint x: 95, startPoint y: 183, endPoint x: 93, endPoint y: 199, distance: 16.2
click at [95, 183] on input "text" at bounding box center [133, 189] width 179 height 17
paste input "CARDUP082025010"
type input "CARDUP082025010"
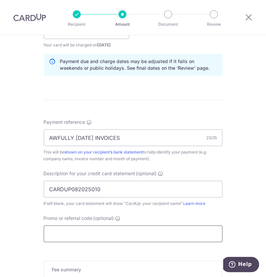
click at [68, 236] on input "Promo or referral code (optional)" at bounding box center [133, 234] width 179 height 17
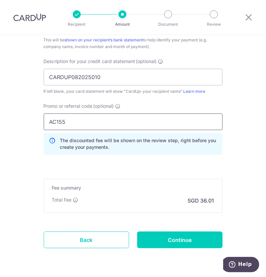
scroll to position [459, 0]
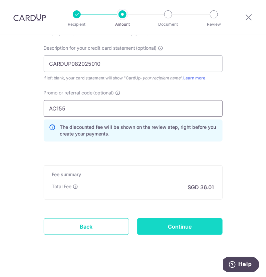
type input "AC155"
click at [173, 223] on input "Continue" at bounding box center [179, 226] width 85 height 17
type input "Create Schedule"
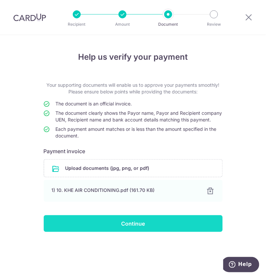
click at [110, 232] on input "Continue" at bounding box center [133, 223] width 179 height 17
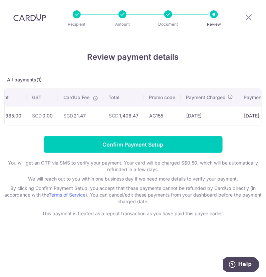
scroll to position [0, 217]
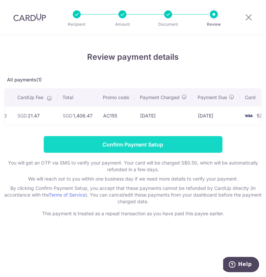
click at [186, 148] on input "Confirm Payment Setup" at bounding box center [133, 144] width 179 height 17
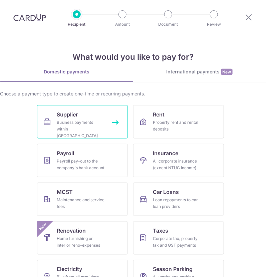
click at [82, 110] on link "Supplier Business payments within [GEOGRAPHIC_DATA]" at bounding box center [82, 121] width 91 height 33
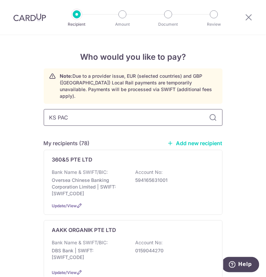
type input "KS PACK"
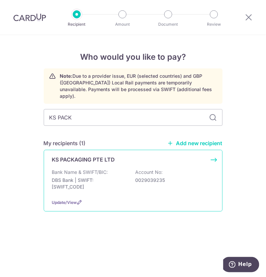
click at [99, 156] on p "KS PACKAGING PTE LTD" at bounding box center [83, 160] width 63 height 8
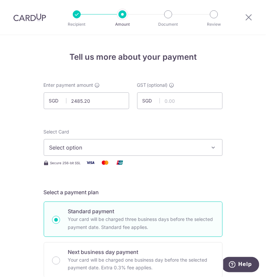
type input "2,485.20"
click at [160, 130] on div "Select Card Select option Add credit card Your Cards **** 3165 **** 5374 **** 2…" at bounding box center [133, 142] width 179 height 27
click at [107, 142] on button "Select option" at bounding box center [133, 147] width 179 height 17
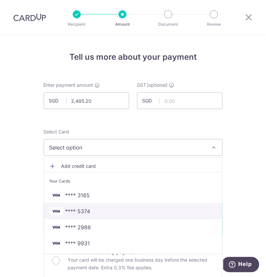
click at [96, 209] on span "**** 5374" at bounding box center [133, 211] width 168 height 8
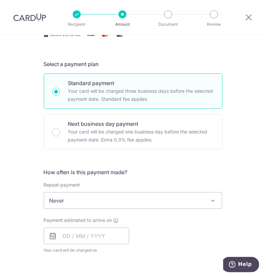
scroll to position [167, 0]
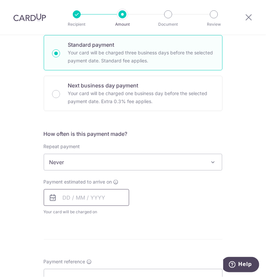
click at [82, 196] on input "text" at bounding box center [86, 197] width 85 height 17
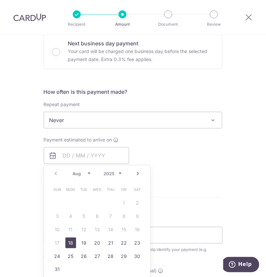
click at [70, 241] on link "18" at bounding box center [70, 243] width 11 height 11
type input "18/08/2025"
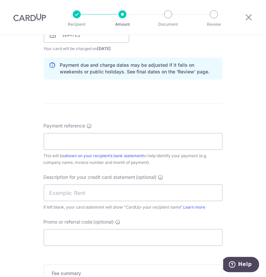
scroll to position [334, 0]
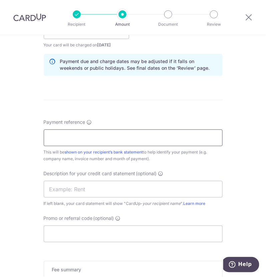
click at [88, 138] on input "Payment reference" at bounding box center [133, 138] width 179 height 17
type input "AWFULLY JUNE25 INVOICES"
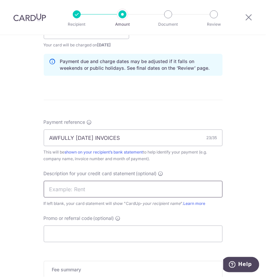
click at [71, 186] on input "text" at bounding box center [133, 189] width 179 height 17
click at [71, 192] on input "text" at bounding box center [133, 189] width 179 height 17
paste input "CARDUP082025011"
type input "CARDUP082025011"
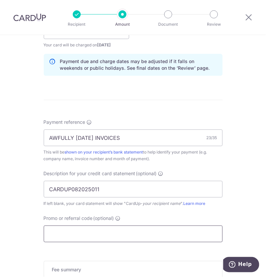
click at [71, 227] on input "Promo or referral code (optional)" at bounding box center [133, 234] width 179 height 17
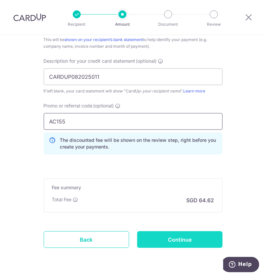
scroll to position [459, 0]
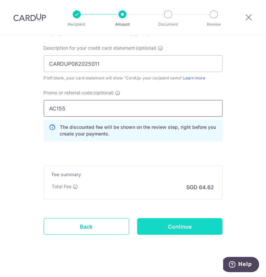
type input "AC155"
click at [154, 227] on input "Continue" at bounding box center [179, 226] width 85 height 17
type input "Create Schedule"
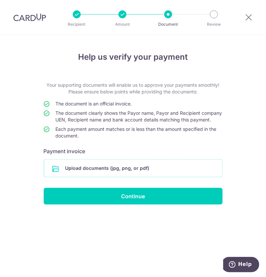
click at [110, 177] on input "file" at bounding box center [133, 168] width 178 height 17
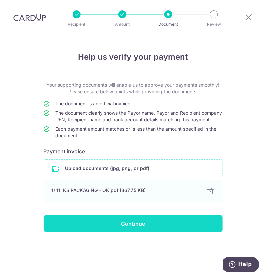
click at [119, 225] on input "Continue" at bounding box center [133, 223] width 179 height 17
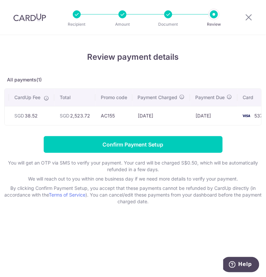
scroll to position [0, 152]
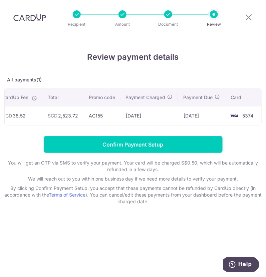
click at [176, 158] on form "Confirm Payment Setup You will get an OTP via SMS to verify your payment. Your …" at bounding box center [132, 170] width 257 height 69
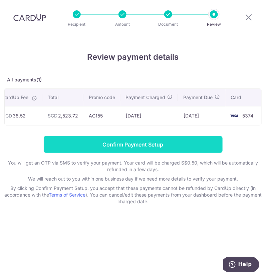
click at [181, 148] on input "Confirm Payment Setup" at bounding box center [133, 144] width 179 height 17
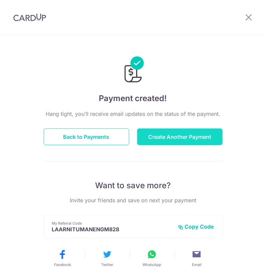
click at [163, 141] on button "Create Another Payment" at bounding box center [179, 137] width 85 height 17
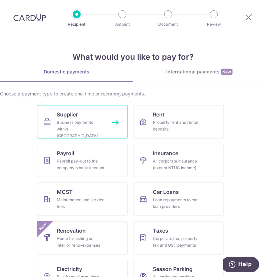
click at [88, 116] on link "Supplier Business payments within [GEOGRAPHIC_DATA]" at bounding box center [82, 121] width 91 height 33
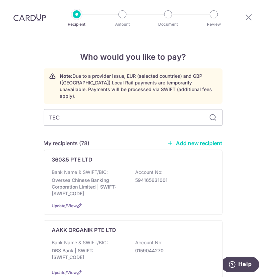
type input "TECH"
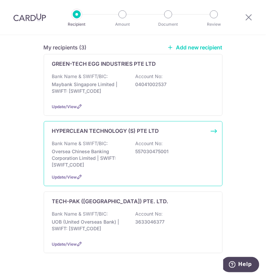
scroll to position [106, 0]
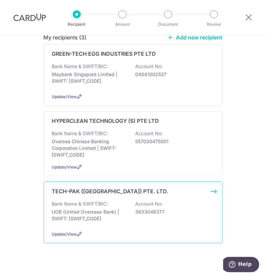
click at [100, 209] on p "UOB (United Overseas Bank) | SWIFT: [SWIFT_CODE]" at bounding box center [89, 215] width 75 height 13
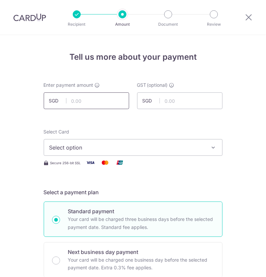
drag, startPoint x: 0, startPoint y: 0, endPoint x: 76, endPoint y: 102, distance: 127.1
click at [76, 102] on input "text" at bounding box center [86, 100] width 85 height 17
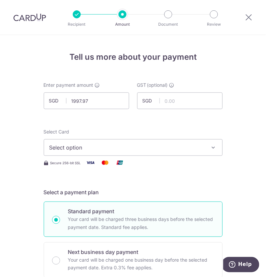
type input "1,997.97"
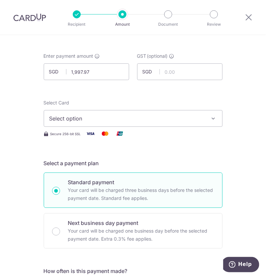
scroll to position [41, 0]
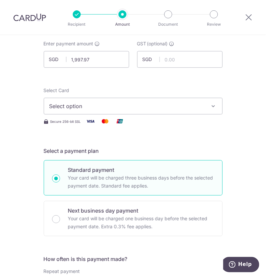
click at [85, 106] on span "Select option" at bounding box center [127, 106] width 156 height 8
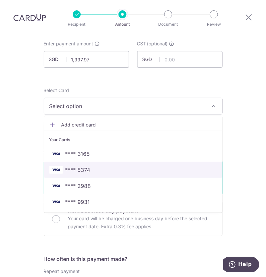
click at [85, 167] on span "**** 5374" at bounding box center [77, 170] width 25 height 8
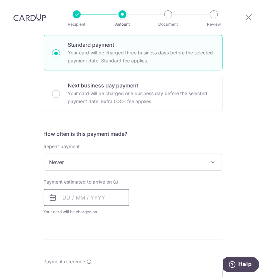
drag, startPoint x: 76, startPoint y: 192, endPoint x: 77, endPoint y: 196, distance: 4.1
click at [76, 193] on input "text" at bounding box center [86, 197] width 85 height 17
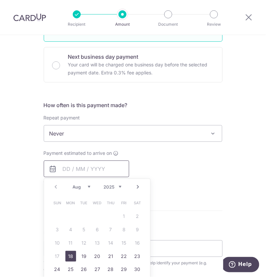
scroll to position [209, 0]
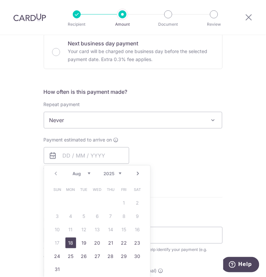
click at [68, 241] on link "18" at bounding box center [70, 243] width 11 height 11
type input "18/08/2025"
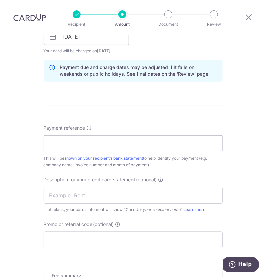
scroll to position [334, 0]
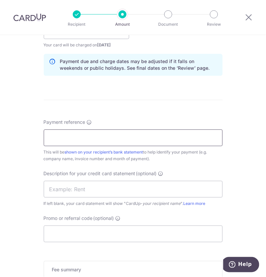
click at [69, 142] on input "Payment reference" at bounding box center [133, 138] width 179 height 17
click at [69, 141] on input "Payment reference" at bounding box center [133, 138] width 179 height 17
type input "AWFULLY JUNE25 INVOICES"
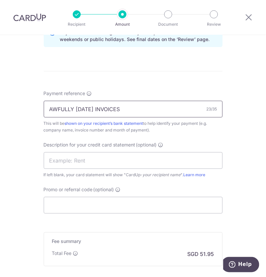
scroll to position [376, 0]
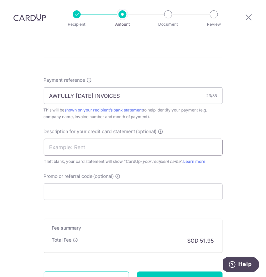
click at [79, 149] on input "text" at bounding box center [133, 147] width 179 height 17
drag, startPoint x: 76, startPoint y: 149, endPoint x: 77, endPoint y: 179, distance: 30.7
click at [76, 149] on input "text" at bounding box center [133, 147] width 179 height 17
paste input "CARDUP082025014"
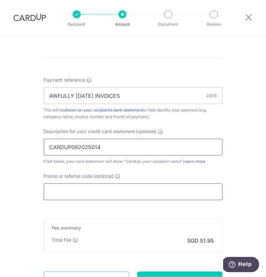
type input "CARDUP082025014"
click at [70, 194] on input "Promo or referral code (optional)" at bounding box center [133, 192] width 179 height 17
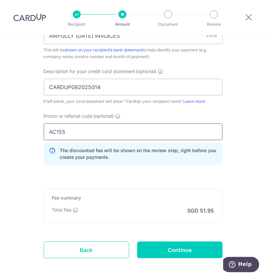
scroll to position [459, 0]
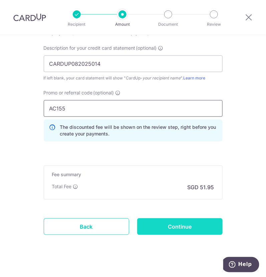
type input "AC155"
click at [154, 222] on input "Continue" at bounding box center [179, 226] width 85 height 17
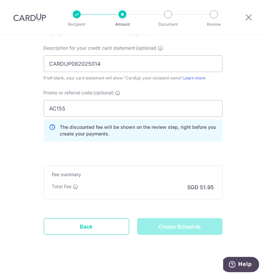
type input "Create Schedule"
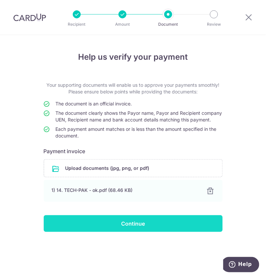
click at [107, 232] on input "Continue" at bounding box center [133, 223] width 179 height 17
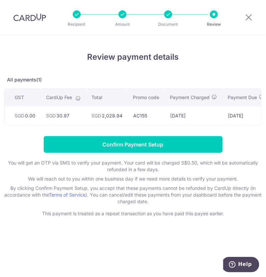
scroll to position [0, 155]
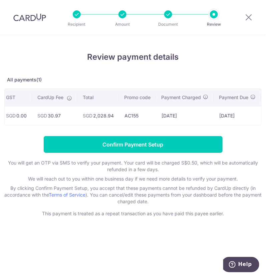
click at [172, 149] on input "Confirm Payment Setup" at bounding box center [133, 144] width 179 height 17
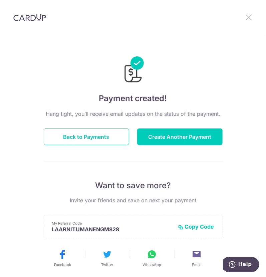
click at [248, 17] on icon at bounding box center [249, 17] width 8 height 8
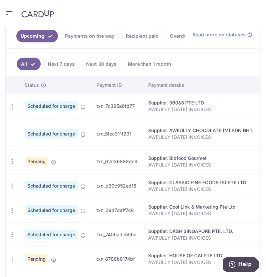
scroll to position [168, 0]
drag, startPoint x: 95, startPoint y: 111, endPoint x: 134, endPoint y: 111, distance: 38.7
click at [134, 111] on td "txn_7c395a6fd77" at bounding box center [117, 106] width 52 height 24
copy td "txn_7c395a6fd77"
click at [101, 141] on td "txn_5fec311f231" at bounding box center [117, 133] width 52 height 31
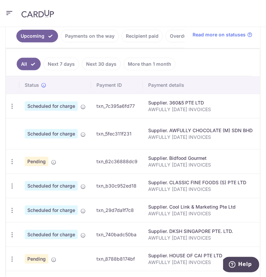
drag, startPoint x: 93, startPoint y: 138, endPoint x: 135, endPoint y: 138, distance: 41.1
click at [135, 138] on td "txn_5fec311f231" at bounding box center [117, 133] width 52 height 31
copy td "txn_5fec311f231"
drag, startPoint x: 94, startPoint y: 167, endPoint x: 144, endPoint y: 167, distance: 49.8
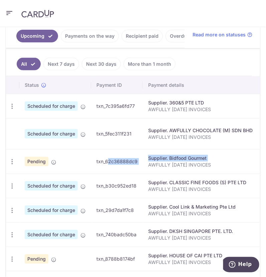
click at [118, 174] on td "txn_62c36888dc9" at bounding box center [117, 161] width 52 height 24
drag, startPoint x: 96, startPoint y: 168, endPoint x: 138, endPoint y: 167, distance: 41.1
click at [138, 167] on td "txn_62c36888dc9" at bounding box center [117, 161] width 52 height 24
copy td "txn_62c36888dc9"
drag, startPoint x: 93, startPoint y: 192, endPoint x: 136, endPoint y: 189, distance: 42.1
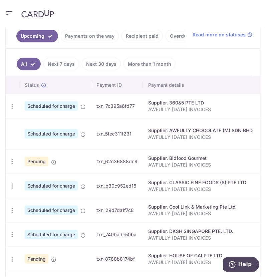
click at [136, 189] on td "txn_b30c952ed18" at bounding box center [117, 186] width 52 height 24
copy td "txn_b30c952ed18"
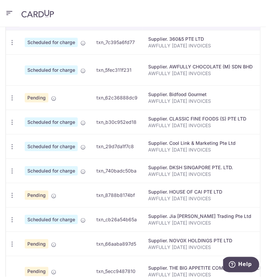
scroll to position [252, 0]
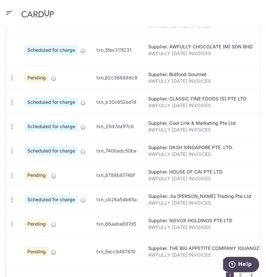
drag, startPoint x: 95, startPoint y: 130, endPoint x: 134, endPoint y: 132, distance: 38.5
click at [134, 132] on td "txn_29d7da1f7c8" at bounding box center [117, 126] width 52 height 24
copy td "txn_29d7da1f7c8"
click at [118, 129] on td "txn_29d7da1f7c8" at bounding box center [117, 126] width 52 height 24
drag, startPoint x: 94, startPoint y: 131, endPoint x: 134, endPoint y: 133, distance: 39.1
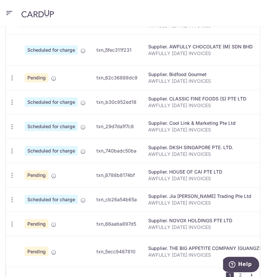
click at [134, 133] on td "txn_29d7da1f7c8" at bounding box center [117, 126] width 52 height 24
copy td "txn_29d7da1f7c8"
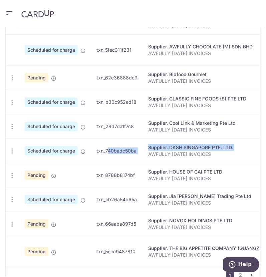
drag, startPoint x: 96, startPoint y: 156, endPoint x: 145, endPoint y: 157, distance: 49.1
click at [137, 159] on td "txn_740badc50ba" at bounding box center [117, 151] width 52 height 24
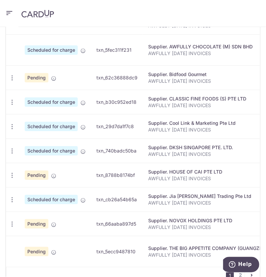
drag, startPoint x: 94, startPoint y: 157, endPoint x: 135, endPoint y: 157, distance: 40.7
click at [135, 157] on td "txn_740badc50ba" at bounding box center [117, 151] width 52 height 24
copy td "txn_740badc50ba"
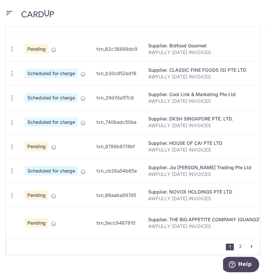
scroll to position [293, 0]
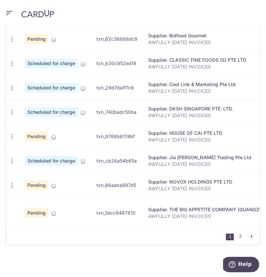
drag, startPoint x: 94, startPoint y: 138, endPoint x: 135, endPoint y: 138, distance: 40.4
click at [135, 138] on td "txn_8788b8174bf" at bounding box center [117, 136] width 52 height 24
copy td "txn_8788b8174bf"
click at [92, 138] on td "txn_8788b8174bf" at bounding box center [117, 136] width 52 height 24
drag, startPoint x: 94, startPoint y: 139, endPoint x: 135, endPoint y: 137, distance: 40.1
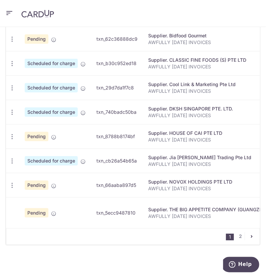
click at [135, 137] on td "txn_8788b8174bf" at bounding box center [117, 136] width 52 height 24
copy td "txn_8788b8174bf"
click at [114, 161] on td "txn_cb26a54b65a" at bounding box center [117, 161] width 52 height 24
drag, startPoint x: 94, startPoint y: 163, endPoint x: 139, endPoint y: 164, distance: 44.8
click at [139, 164] on td "txn_cb26a54b65a" at bounding box center [117, 161] width 52 height 24
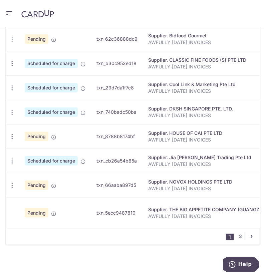
copy td "txn_cb26a54b65a"
click at [112, 189] on td "txn_66aaba897d5" at bounding box center [117, 185] width 52 height 24
drag, startPoint x: 96, startPoint y: 189, endPoint x: 139, endPoint y: 188, distance: 42.4
click at [139, 188] on td "txn_66aaba897d5" at bounding box center [117, 185] width 52 height 24
drag, startPoint x: 94, startPoint y: 216, endPoint x: 139, endPoint y: 216, distance: 45.4
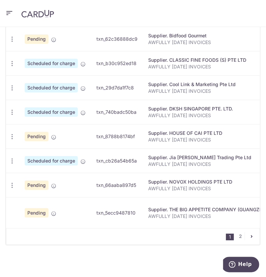
click at [139, 216] on td "txn_5ecc9487810" at bounding box center [117, 212] width 52 height 31
click at [240, 241] on link "2" at bounding box center [241, 237] width 8 height 8
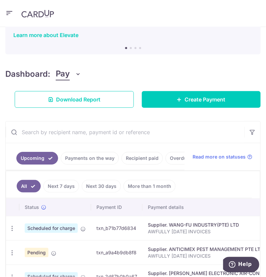
scroll to position [130, 0]
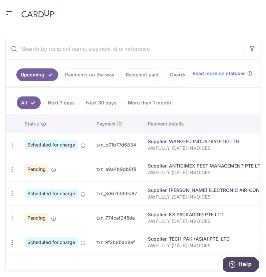
drag, startPoint x: 93, startPoint y: 151, endPoint x: 137, endPoint y: 151, distance: 43.1
click at [137, 151] on td "txn_b71b77d6834" at bounding box center [116, 145] width 51 height 24
drag, startPoint x: 93, startPoint y: 175, endPoint x: 136, endPoint y: 175, distance: 43.1
click at [136, 175] on td "txn_a9a4b9db8f8" at bounding box center [116, 169] width 51 height 24
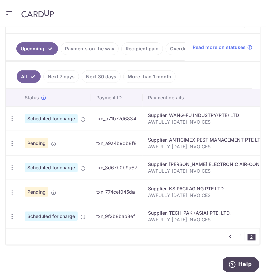
drag, startPoint x: 96, startPoint y: 163, endPoint x: 137, endPoint y: 160, distance: 40.8
click at [137, 160] on td "txn_3d67b0b9a67" at bounding box center [116, 167] width 51 height 24
drag, startPoint x: 95, startPoint y: 189, endPoint x: 141, endPoint y: 187, distance: 45.8
click at [141, 187] on td "txn_774cef045da" at bounding box center [116, 192] width 51 height 24
drag, startPoint x: 94, startPoint y: 210, endPoint x: 144, endPoint y: 209, distance: 49.8
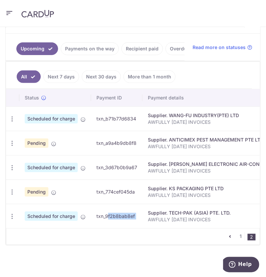
drag, startPoint x: 88, startPoint y: 206, endPoint x: 110, endPoint y: 211, distance: 22.3
click at [88, 206] on td "Scheduled for charge" at bounding box center [55, 216] width 72 height 24
drag, startPoint x: 93, startPoint y: 211, endPoint x: 136, endPoint y: 212, distance: 42.1
click at [136, 212] on td "txn_9f2b8bab8ef" at bounding box center [116, 216] width 51 height 24
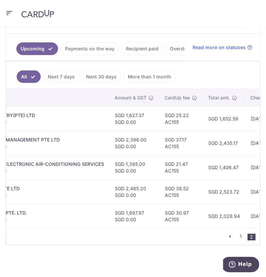
scroll to position [0, 214]
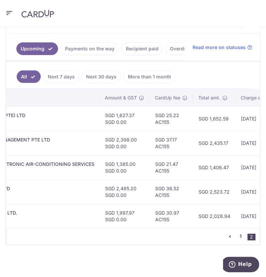
click at [237, 237] on link "1" at bounding box center [241, 237] width 8 height 8
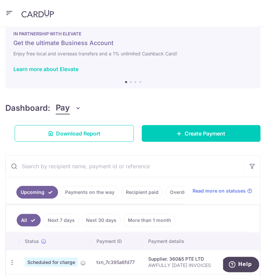
scroll to position [0, 0]
